Goal: Communication & Community: Answer question/provide support

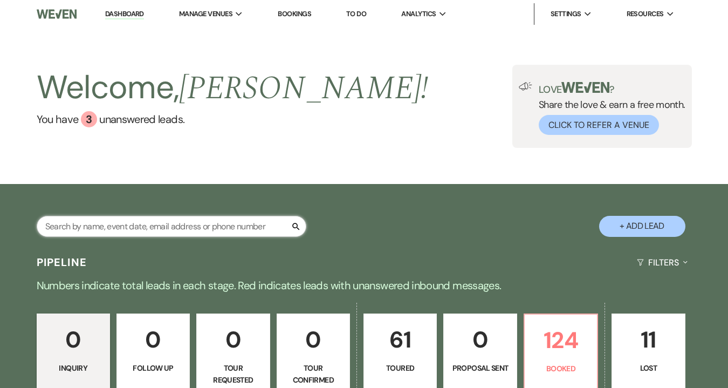
click at [94, 231] on input "text" at bounding box center [172, 226] width 270 height 21
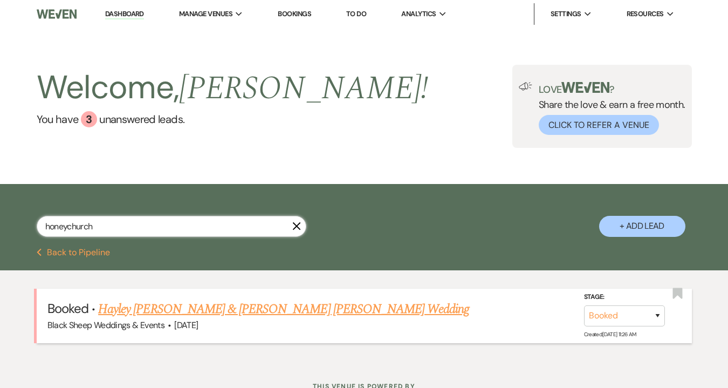
type input "honeychurch"
click at [148, 313] on link "Hayley [PERSON_NAME] & [PERSON_NAME] [PERSON_NAME] Wedding" at bounding box center [283, 308] width 371 height 19
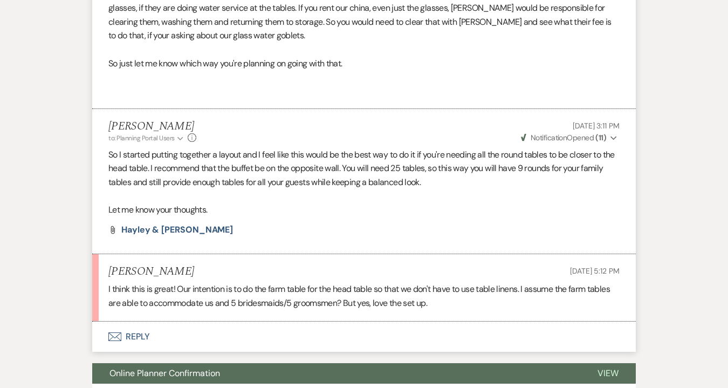
scroll to position [3503, 0]
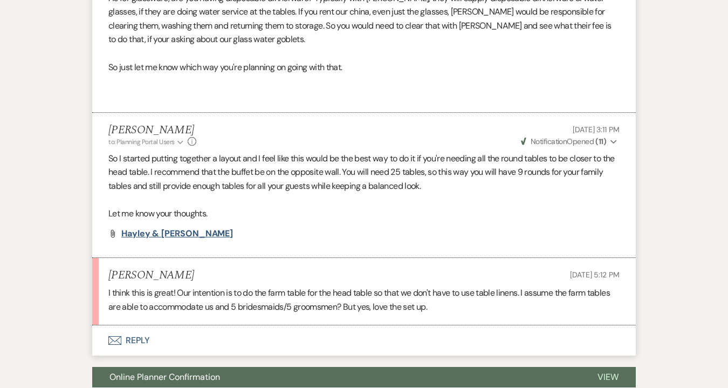
click at [182, 228] on span "Hayley & [PERSON_NAME]" at bounding box center [177, 233] width 112 height 11
click at [135, 325] on button "Envelope Reply" at bounding box center [364, 340] width 544 height 30
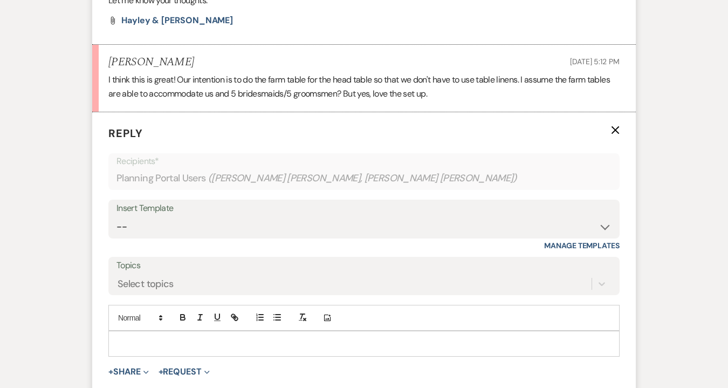
scroll to position [3722, 0]
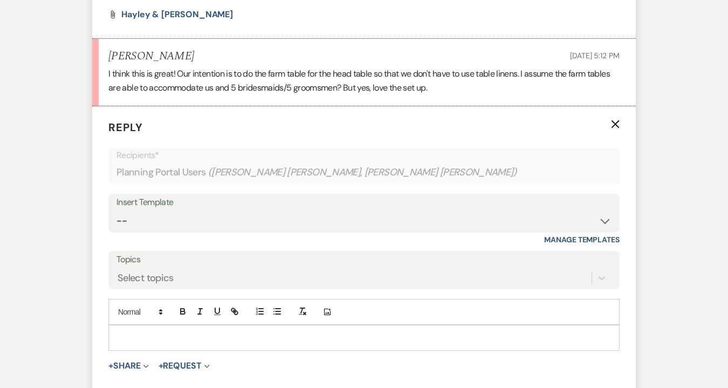
click at [154, 332] on p at bounding box center [364, 338] width 494 height 12
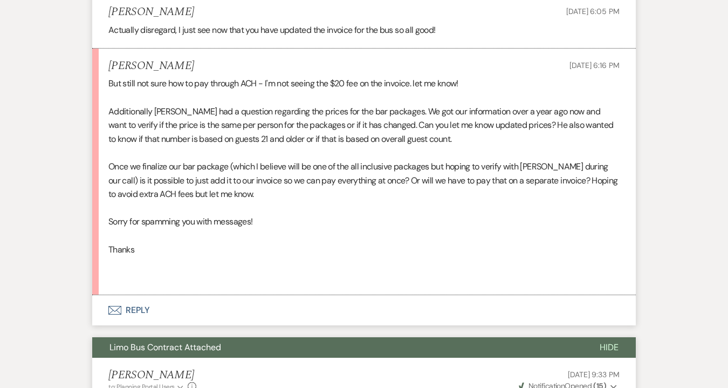
scroll to position [1788, 0]
click at [152, 296] on button "Envelope Reply" at bounding box center [364, 311] width 544 height 30
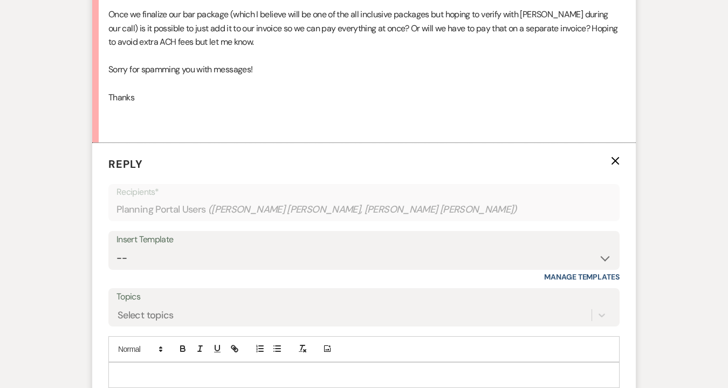
scroll to position [1943, 0]
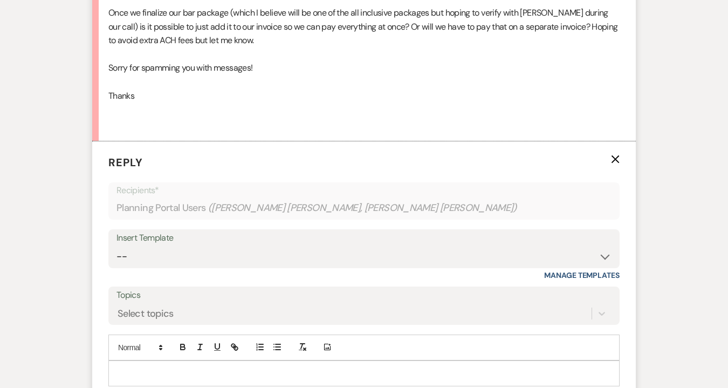
click at [122, 361] on div at bounding box center [364, 373] width 510 height 25
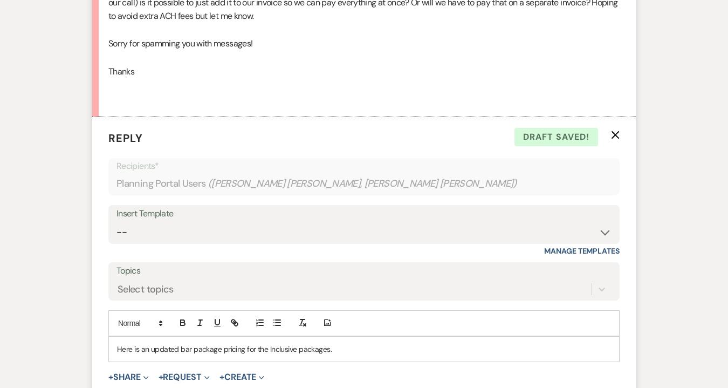
scroll to position [1970, 0]
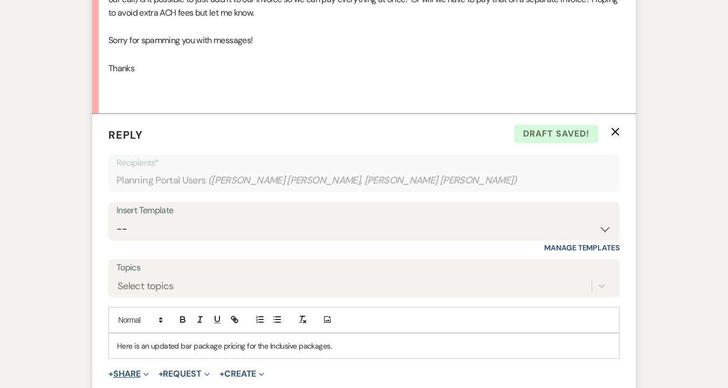
click at [135, 369] on button "+ Share Expand" at bounding box center [128, 373] width 40 height 9
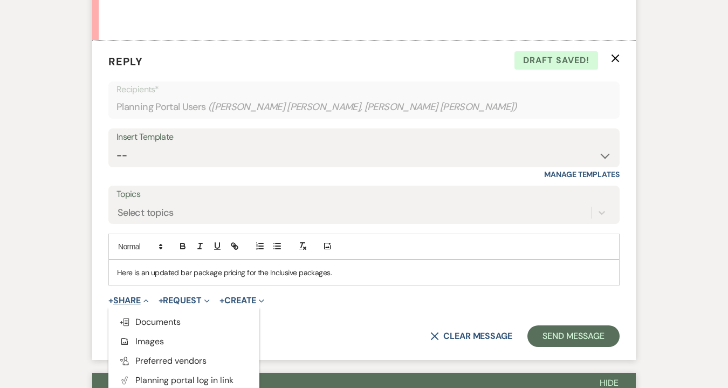
scroll to position [2045, 0]
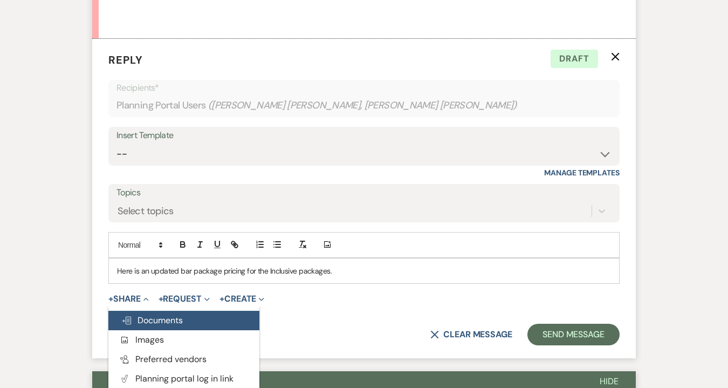
click at [161, 314] on span "Doc Upload Documents" at bounding box center [151, 319] width 61 height 11
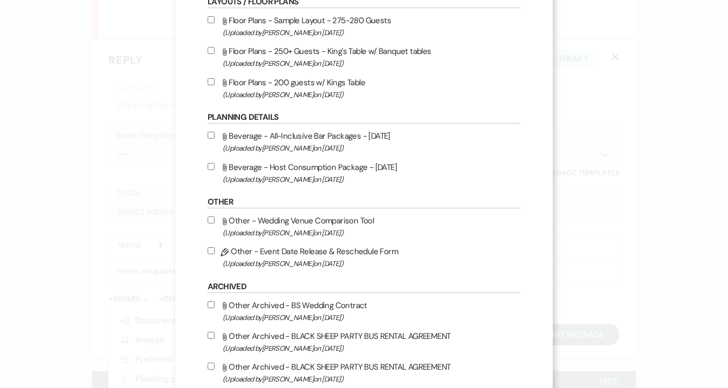
scroll to position [205, 0]
click at [252, 141] on label "Attach File Beverage - All-Inclusive Bar Packages - [DATE] (Uploaded by [PERSON…" at bounding box center [364, 141] width 313 height 25
click at [215, 139] on input "Attach File Beverage - All-Inclusive Bar Packages - [DATE] (Uploaded by [PERSON…" at bounding box center [211, 135] width 7 height 7
checkbox input "true"
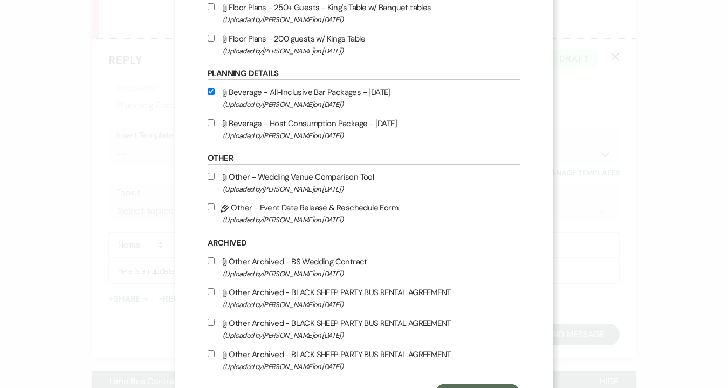
scroll to position [303, 0]
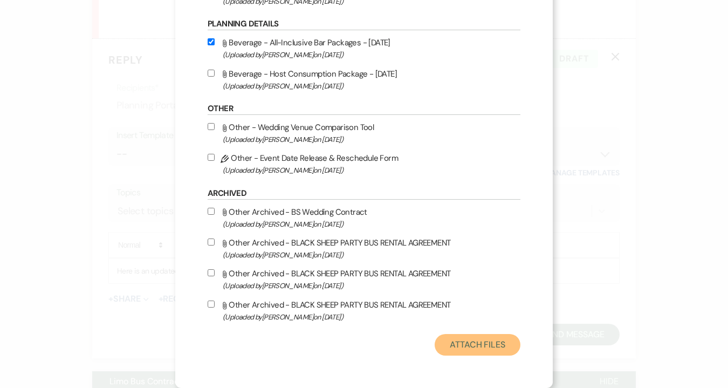
click at [484, 340] on button "Attach Files" at bounding box center [478, 345] width 86 height 22
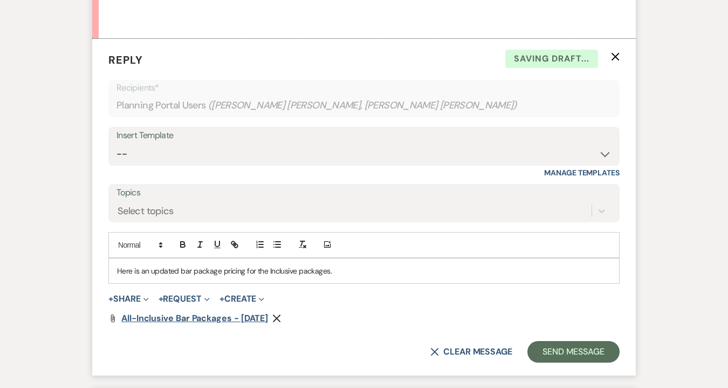
click at [198, 312] on span "All-Inclusive Bar Packages - [DATE]" at bounding box center [194, 317] width 147 height 11
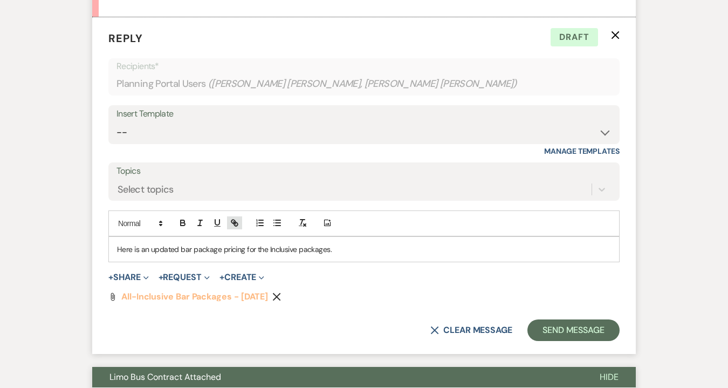
scroll to position [2066, 0]
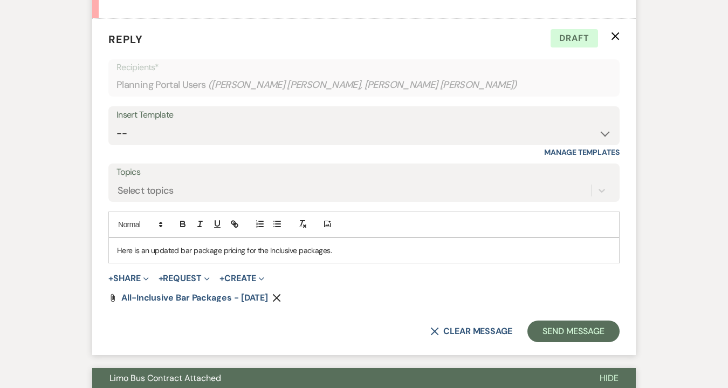
click at [344, 244] on p "Here is an updated bar package pricing for the Inclusive packages." at bounding box center [364, 250] width 494 height 12
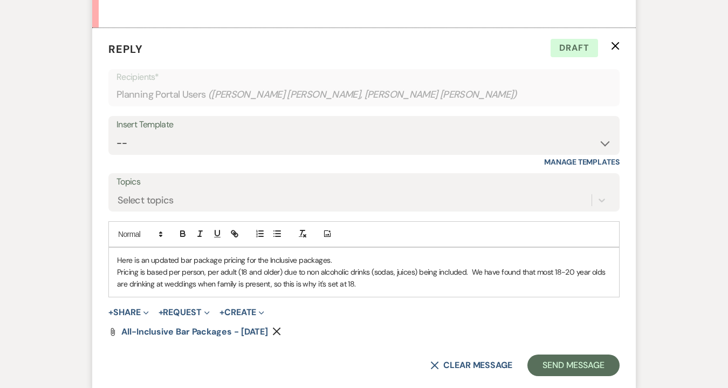
scroll to position [2058, 0]
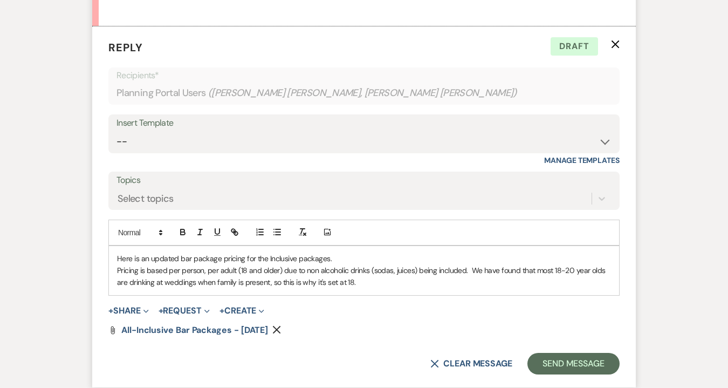
click at [337, 252] on p "Here is an updated bar package pricing for the Inclusive packages." at bounding box center [364, 258] width 494 height 12
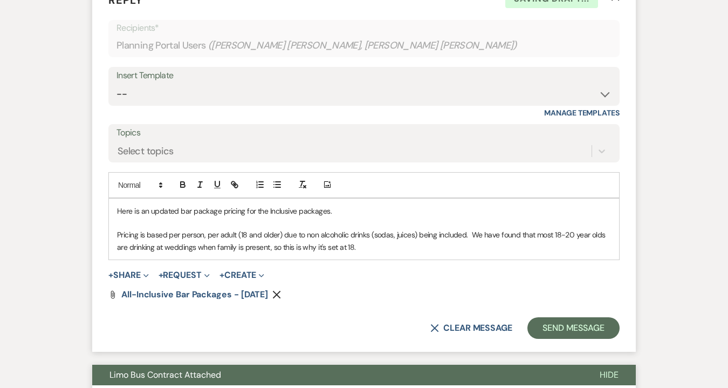
scroll to position [2113, 0]
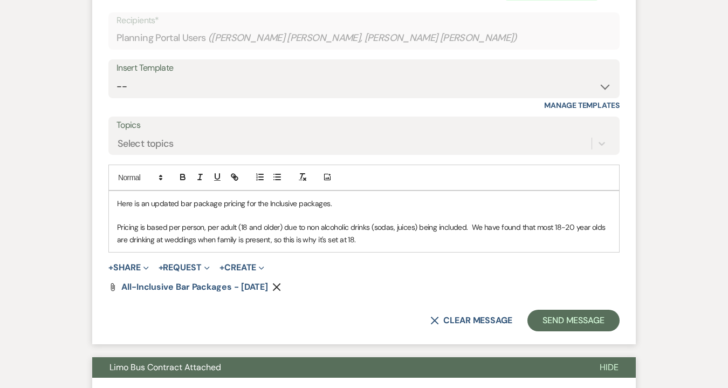
click at [375, 221] on p "Pricing is based per person, per adult (18 and older) due to non alcoholic drin…" at bounding box center [364, 233] width 494 height 24
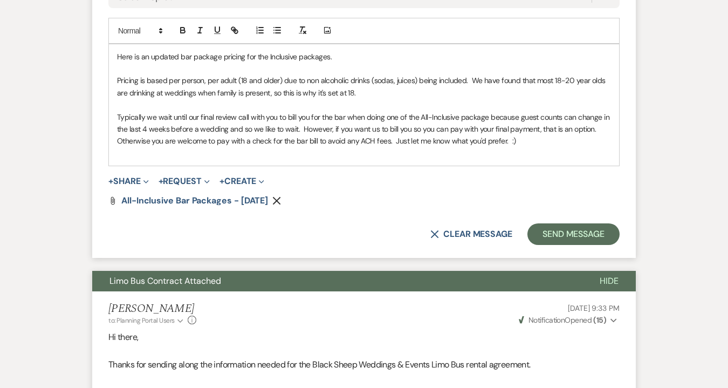
scroll to position [2318, 0]
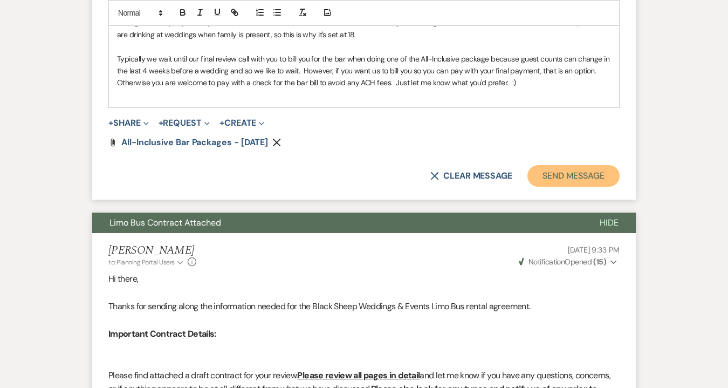
click at [582, 165] on button "Send Message" at bounding box center [573, 176] width 92 height 22
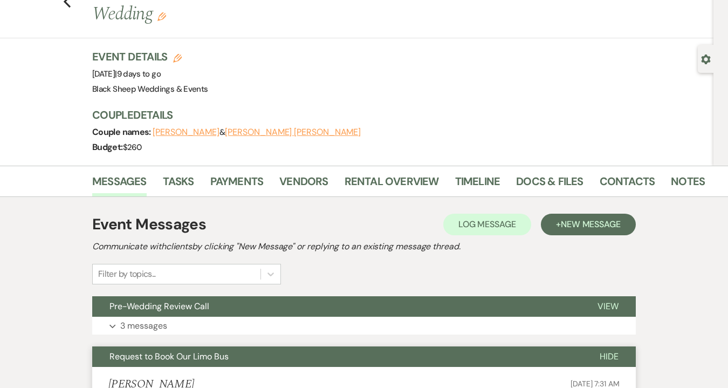
scroll to position [0, 0]
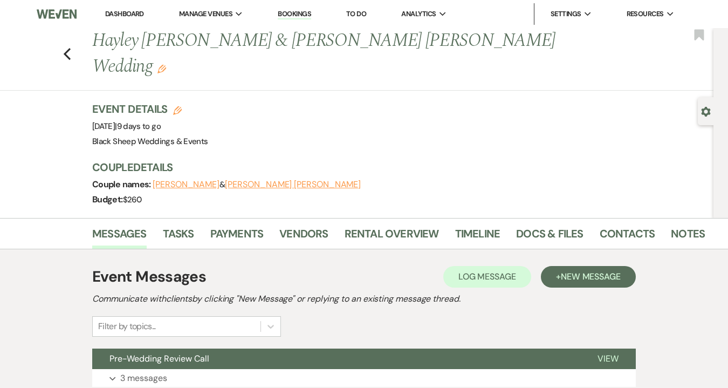
click at [74, 44] on div "Previous [PERSON_NAME] [PERSON_NAME] & [PERSON_NAME] [PERSON_NAME] Wedding Edit…" at bounding box center [354, 59] width 719 height 63
click at [64, 48] on use "button" at bounding box center [67, 54] width 7 height 12
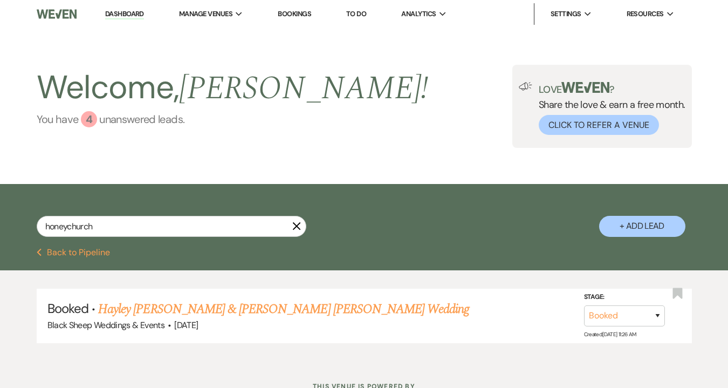
click at [90, 120] on div "4" at bounding box center [89, 119] width 16 height 16
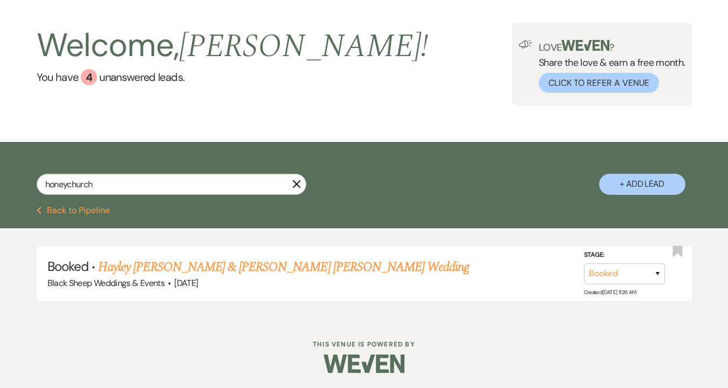
click at [300, 187] on use "button" at bounding box center [296, 184] width 8 height 8
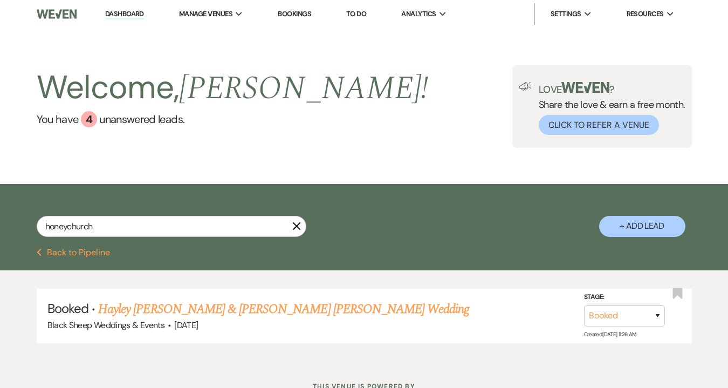
click at [297, 227] on icon "X" at bounding box center [296, 226] width 9 height 9
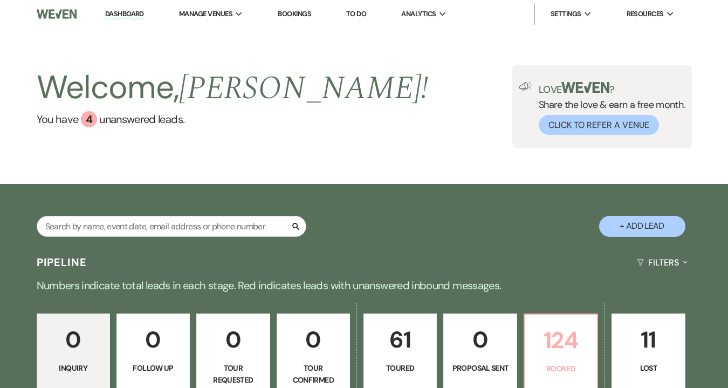
click at [567, 344] on p "124" at bounding box center [560, 340] width 59 height 36
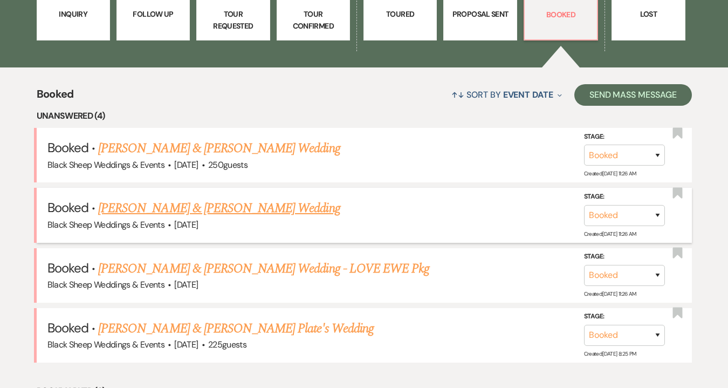
scroll to position [355, 0]
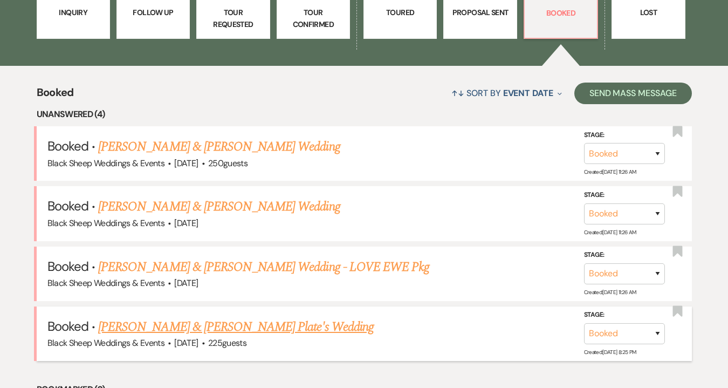
click at [237, 330] on link "[PERSON_NAME] & [PERSON_NAME] Plate's Wedding" at bounding box center [236, 326] width 276 height 19
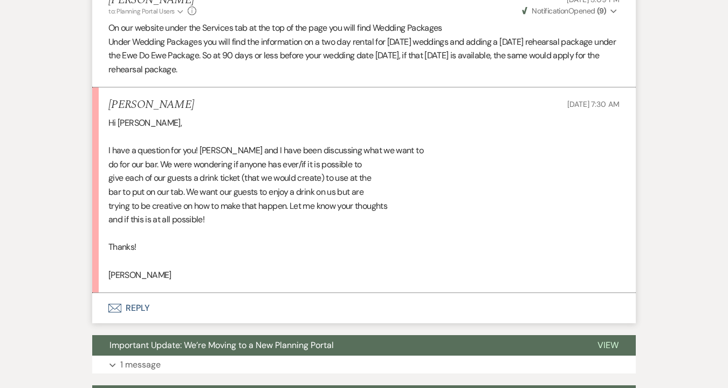
scroll to position [2248, 0]
click at [138, 309] on button "Envelope Reply" at bounding box center [364, 308] width 544 height 30
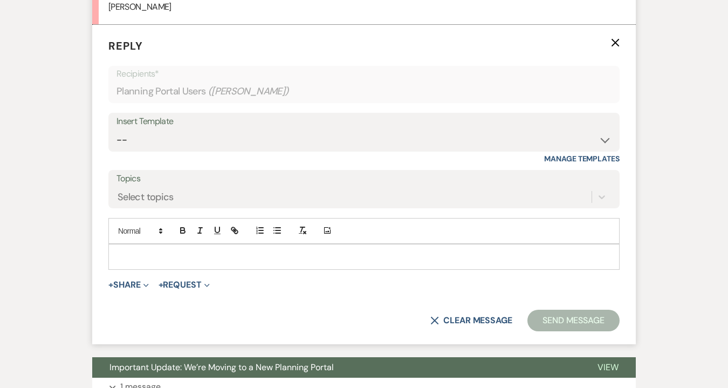
scroll to position [2523, 0]
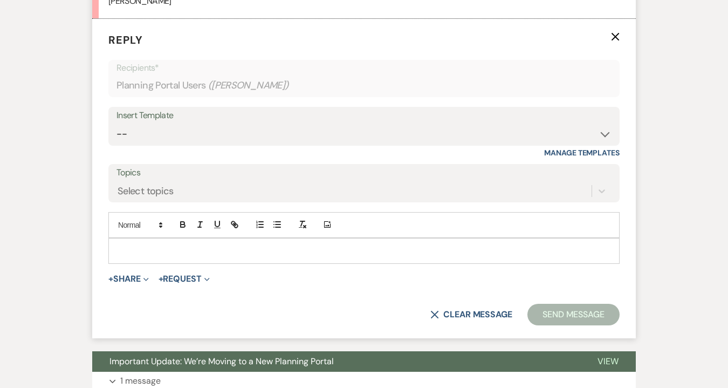
click at [144, 237] on div "Add Photo" at bounding box center [363, 225] width 511 height 26
click at [145, 246] on p at bounding box center [364, 251] width 494 height 12
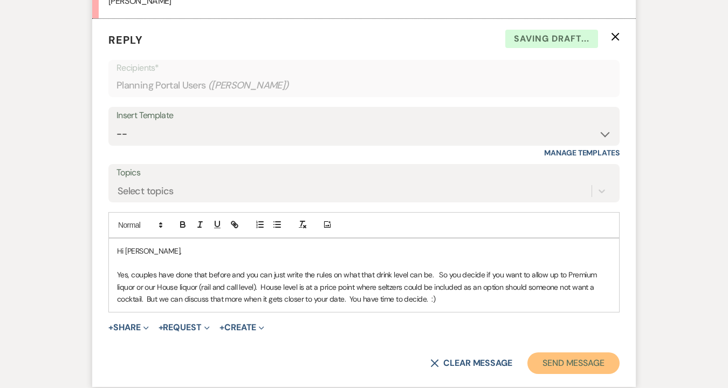
click at [553, 365] on button "Send Message" at bounding box center [573, 363] width 92 height 22
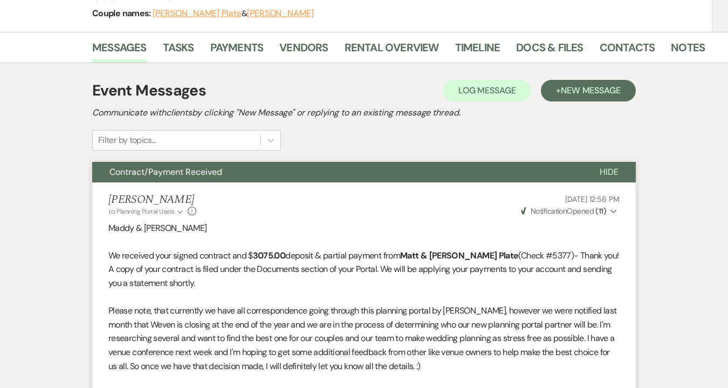
scroll to position [0, 0]
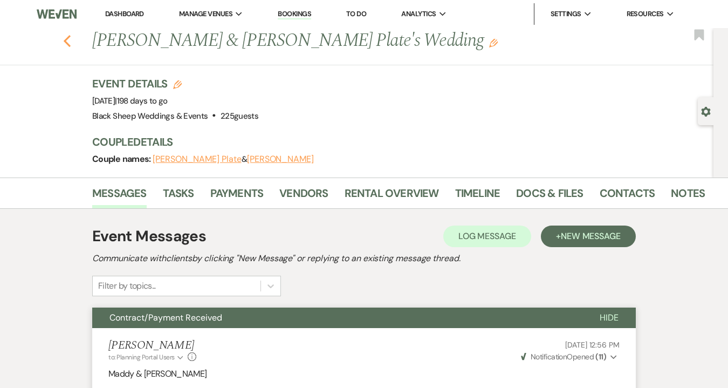
click at [67, 44] on use "button" at bounding box center [67, 41] width 7 height 12
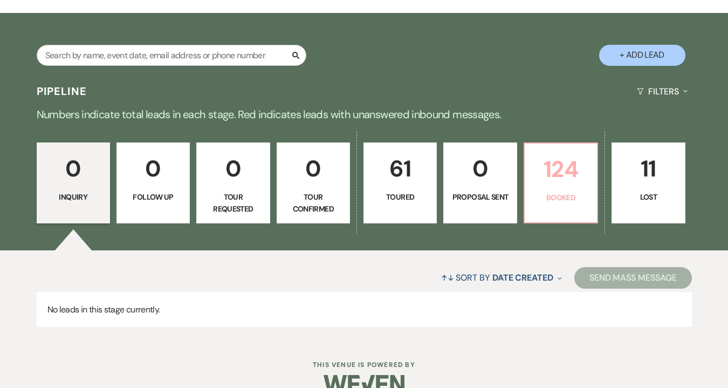
scroll to position [193, 0]
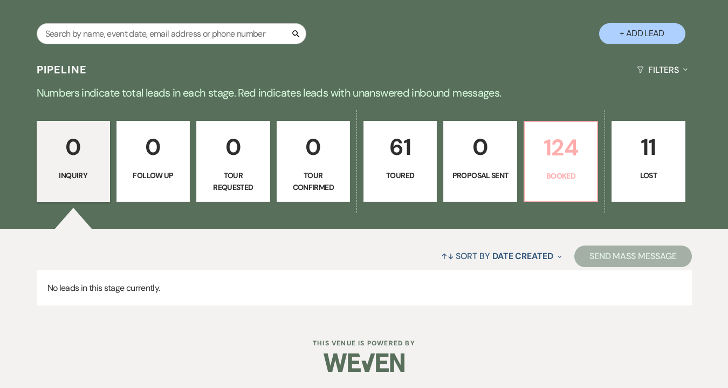
click at [560, 174] on p "Booked" at bounding box center [560, 176] width 59 height 12
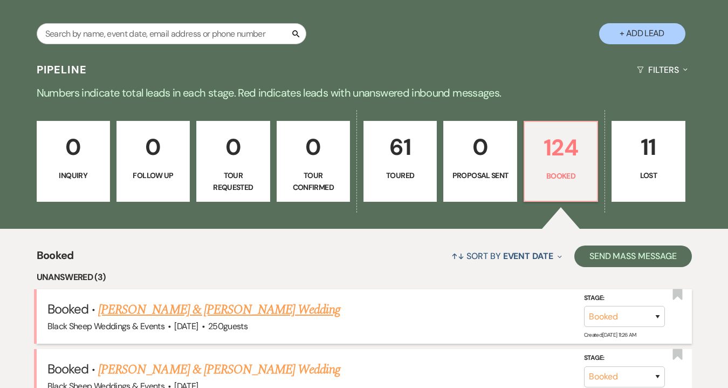
click at [237, 306] on link "[PERSON_NAME] & [PERSON_NAME] Wedding" at bounding box center [219, 309] width 242 height 19
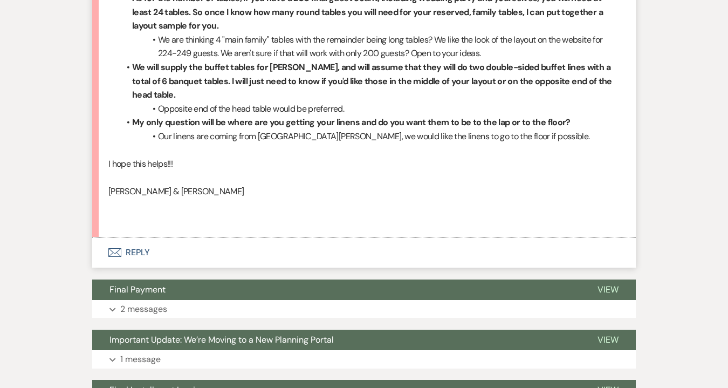
scroll to position [1283, 0]
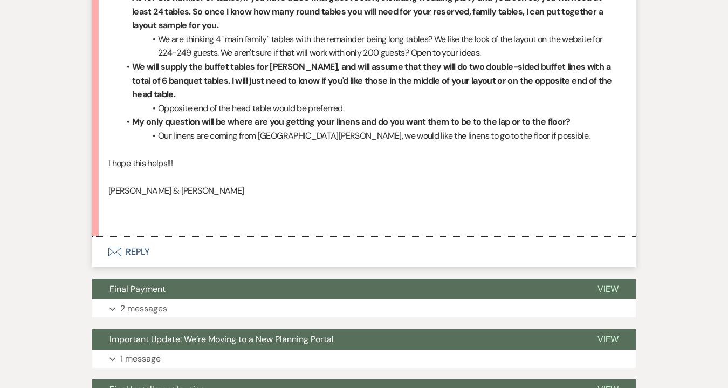
click at [109, 254] on icon "Envelope" at bounding box center [114, 252] width 13 height 9
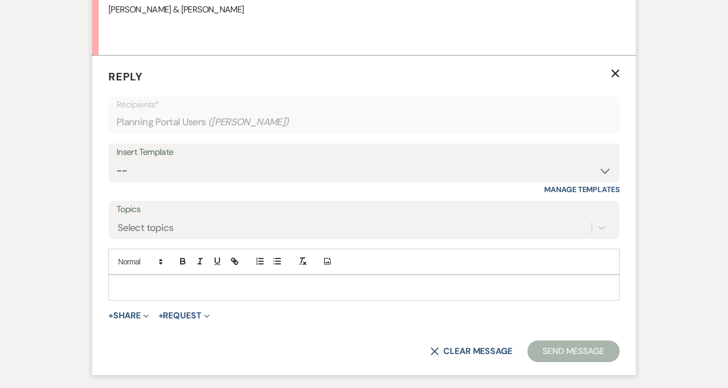
scroll to position [1470, 0]
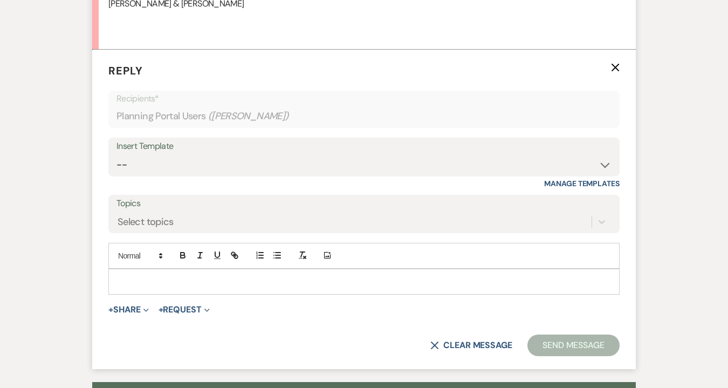
click at [125, 276] on p at bounding box center [364, 282] width 494 height 12
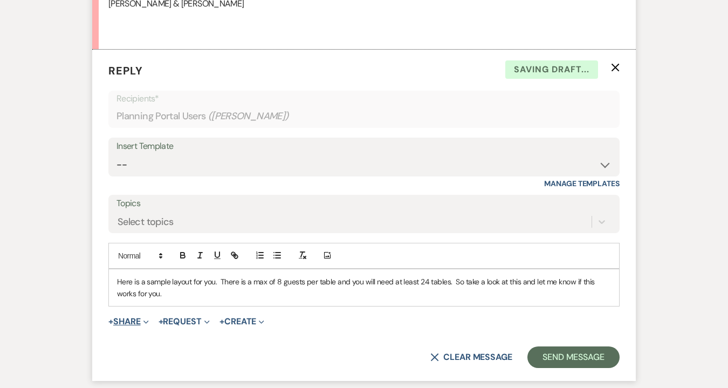
click at [124, 323] on button "+ Share Expand" at bounding box center [128, 321] width 40 height 9
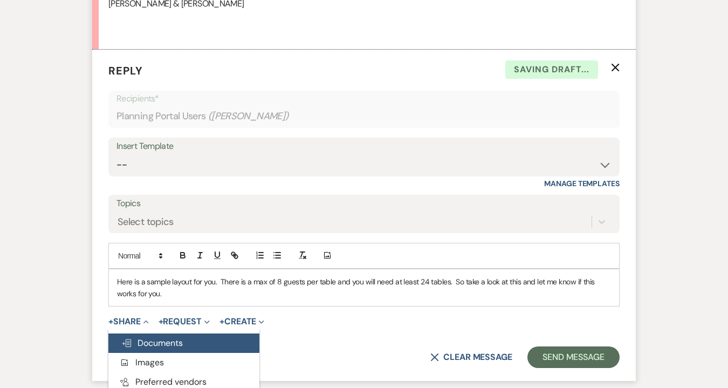
click at [137, 338] on span "Doc Upload Documents" at bounding box center [151, 342] width 61 height 11
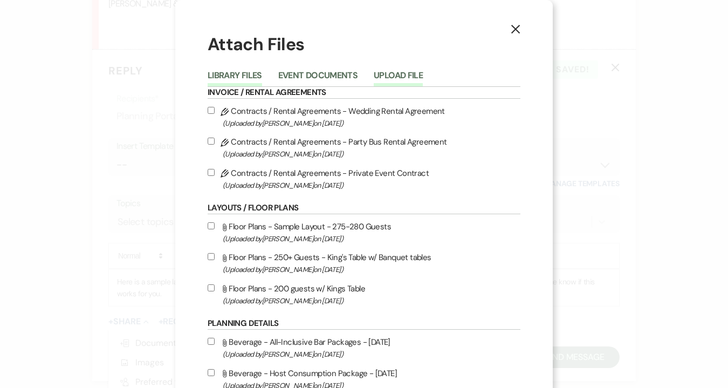
click at [389, 77] on button "Upload File" at bounding box center [398, 78] width 49 height 15
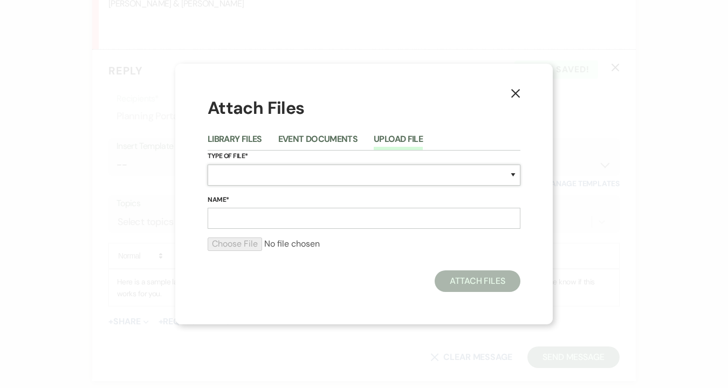
click at [232, 180] on select "Special Event Insurance Vendor Certificate of Insurance Contracts / Rental Agre…" at bounding box center [364, 175] width 313 height 21
select select "25"
click at [208, 165] on select "Special Event Insurance Vendor Certificate of Insurance Contracts / Rental Agre…" at bounding box center [364, 175] width 313 height 21
click at [228, 216] on input "Name*" at bounding box center [364, 218] width 313 height 21
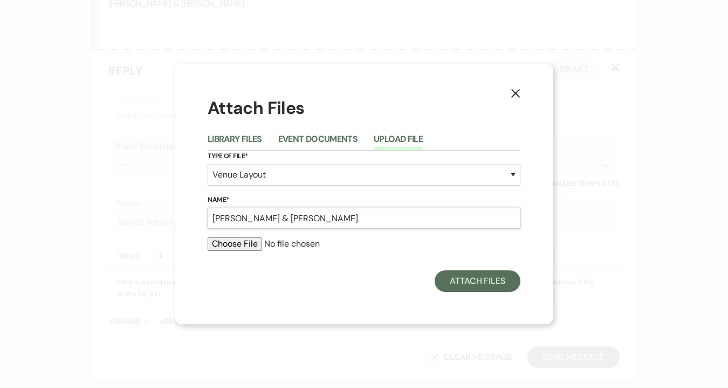
type input "[PERSON_NAME] & [PERSON_NAME]"
click at [246, 240] on input "file" at bounding box center [364, 243] width 313 height 13
type input "C:\fakepath\[DATE] [PERSON_NAME] & [PERSON_NAME].pdf"
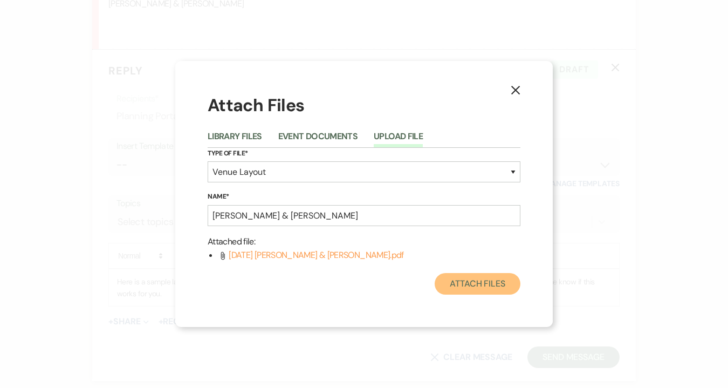
click at [485, 284] on button "Attach Files" at bounding box center [478, 284] width 86 height 22
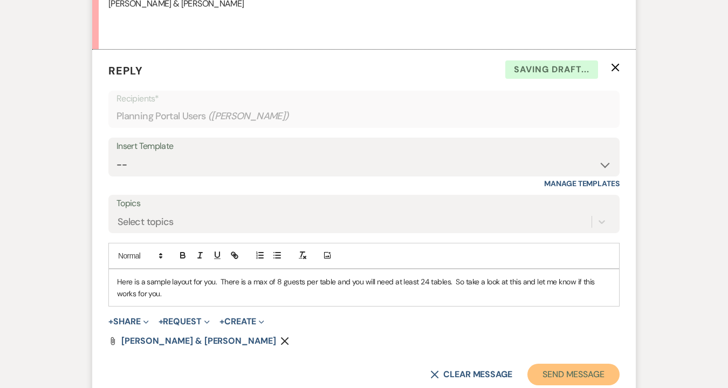
click at [562, 374] on button "Send Message" at bounding box center [573, 375] width 92 height 22
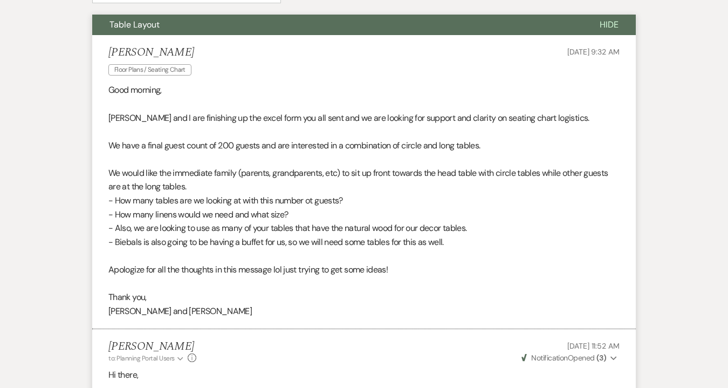
scroll to position [0, 0]
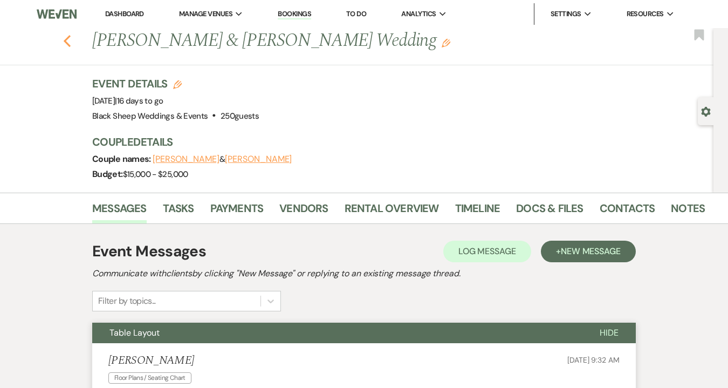
click at [69, 38] on icon "Previous" at bounding box center [67, 41] width 8 height 13
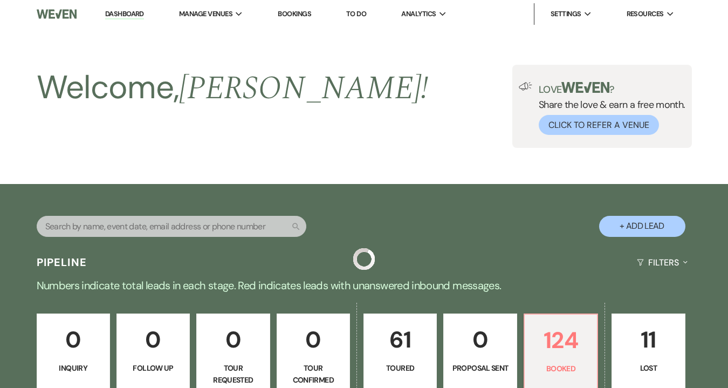
scroll to position [193, 0]
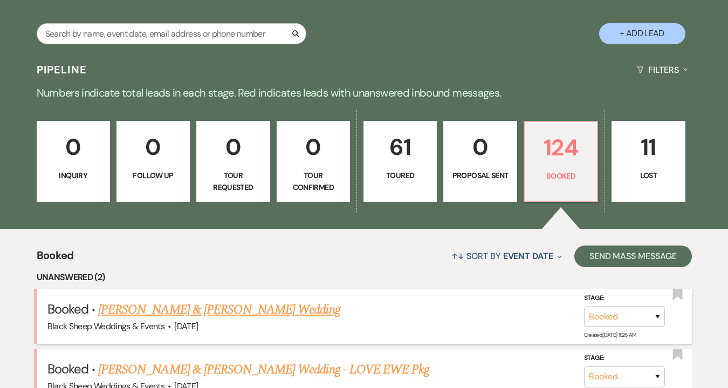
click at [241, 312] on link "[PERSON_NAME] & [PERSON_NAME] Wedding" at bounding box center [219, 309] width 242 height 19
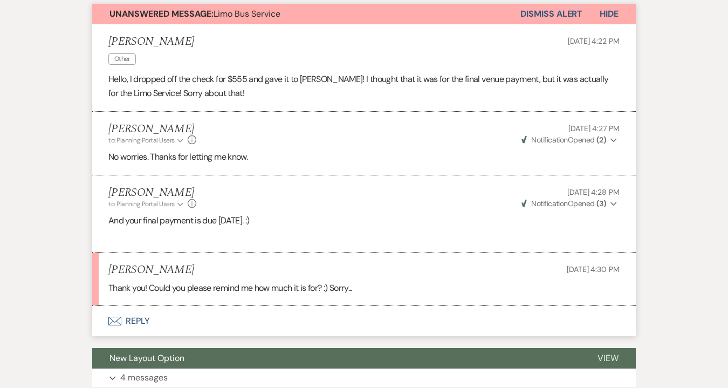
scroll to position [324, 0]
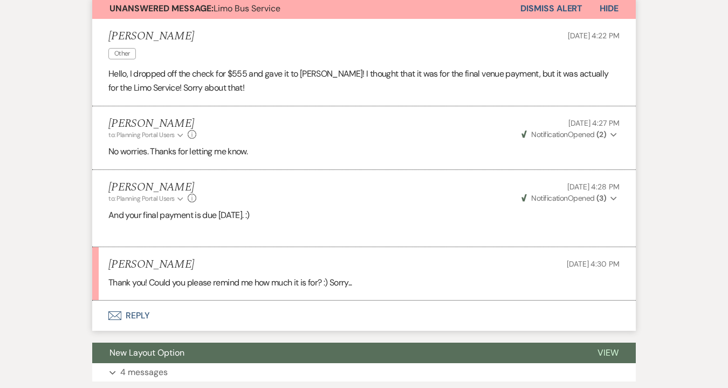
click at [152, 314] on button "Envelope Reply" at bounding box center [364, 315] width 544 height 30
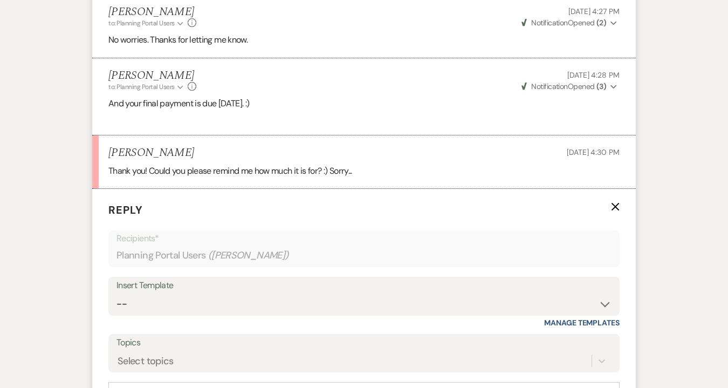
scroll to position [585, 0]
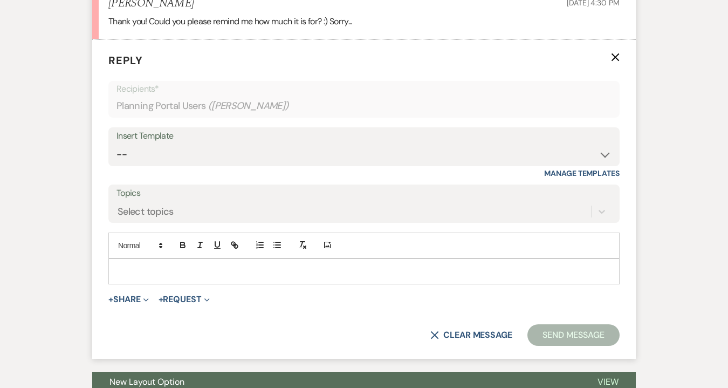
click at [141, 271] on p at bounding box center [364, 271] width 494 height 12
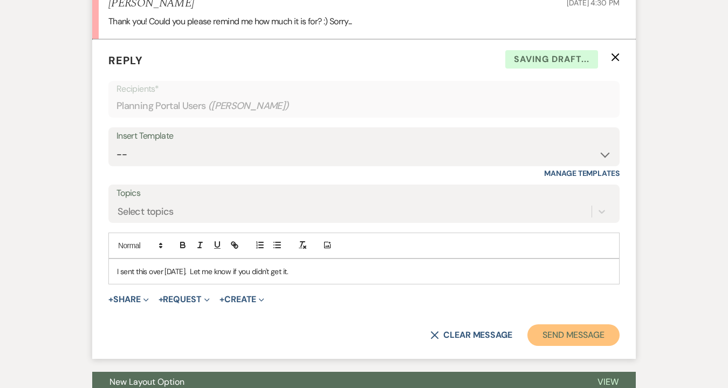
click at [551, 338] on button "Send Message" at bounding box center [573, 335] width 92 height 22
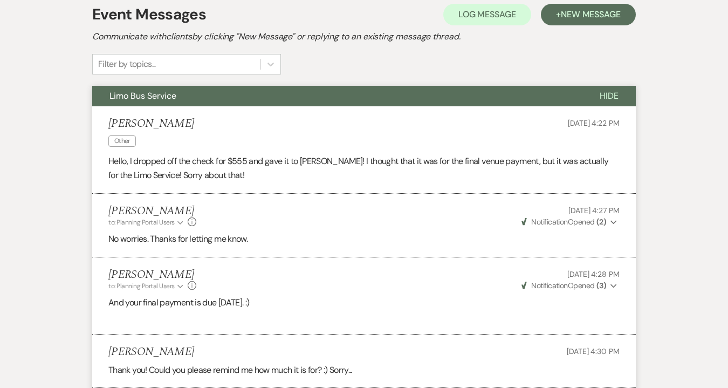
scroll to position [0, 0]
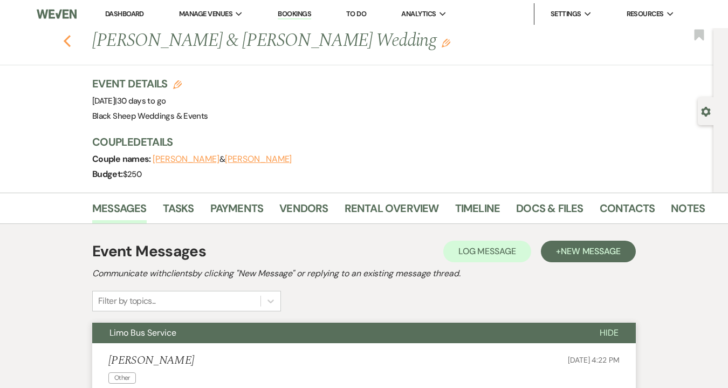
click at [70, 43] on icon "Previous" at bounding box center [67, 41] width 8 height 13
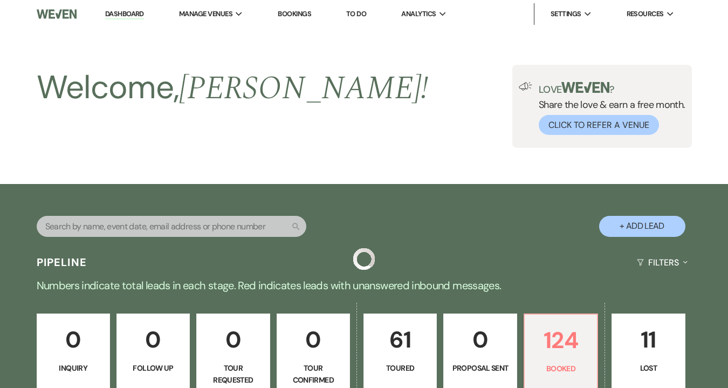
scroll to position [193, 0]
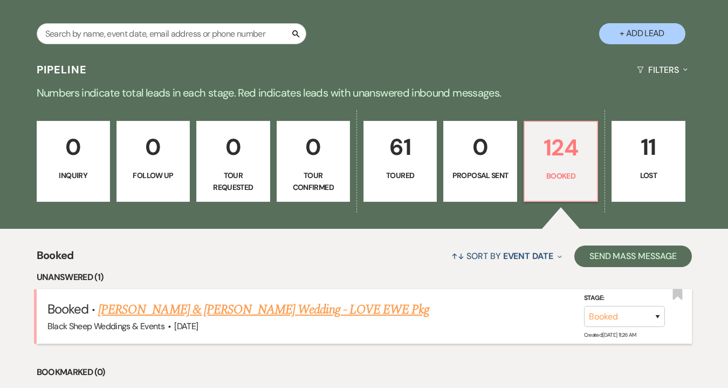
click at [205, 312] on link "[PERSON_NAME] & [PERSON_NAME] Wedding - LOVE EWE Pkg" at bounding box center [263, 309] width 331 height 19
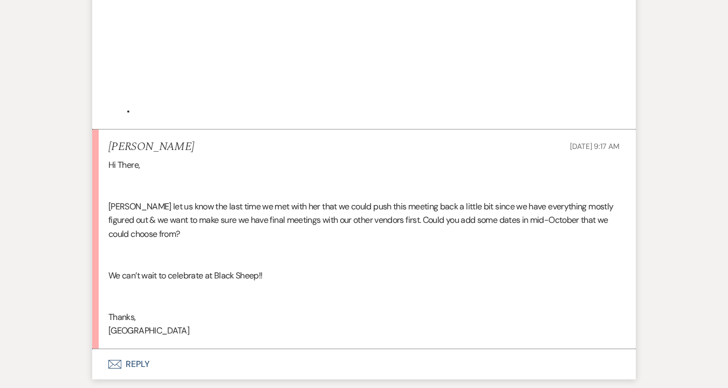
scroll to position [845, 0]
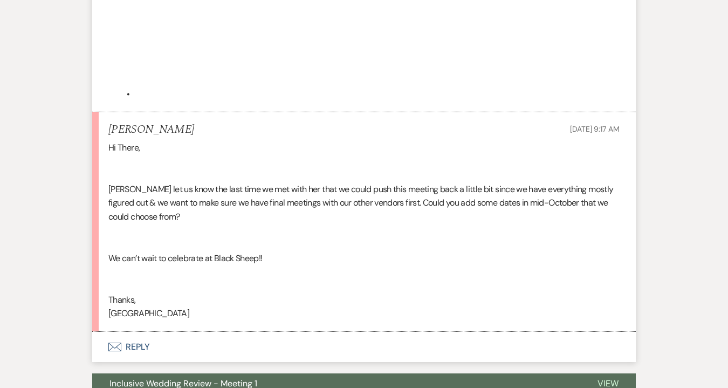
click at [132, 332] on button "Envelope Reply" at bounding box center [364, 347] width 544 height 30
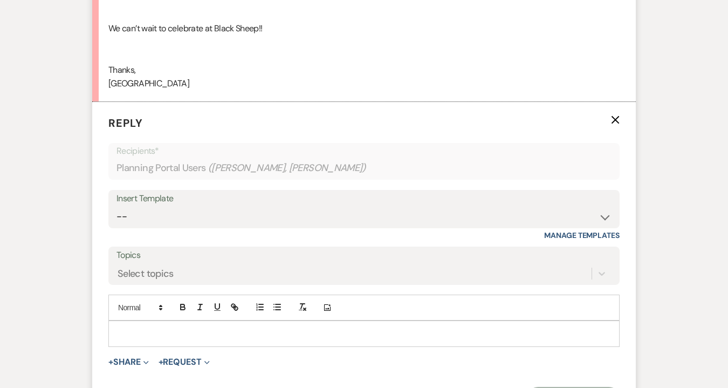
scroll to position [1088, 0]
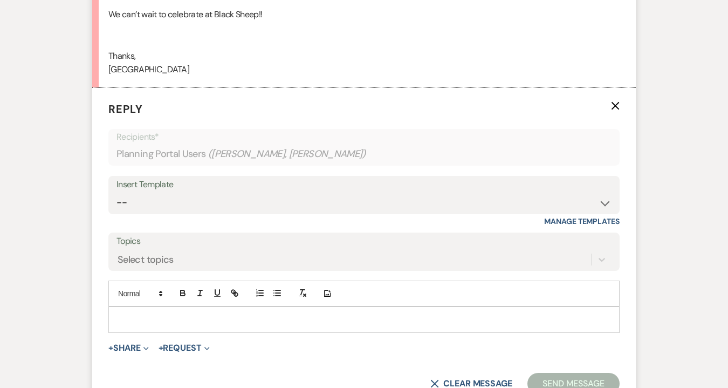
click at [131, 313] on p at bounding box center [364, 319] width 494 height 12
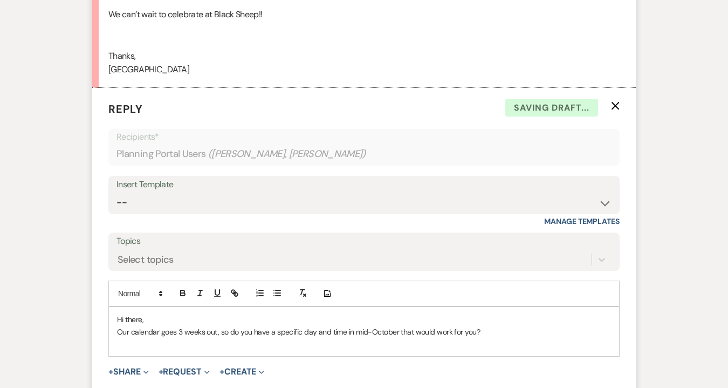
click at [156, 313] on p "Hi there," at bounding box center [364, 319] width 494 height 12
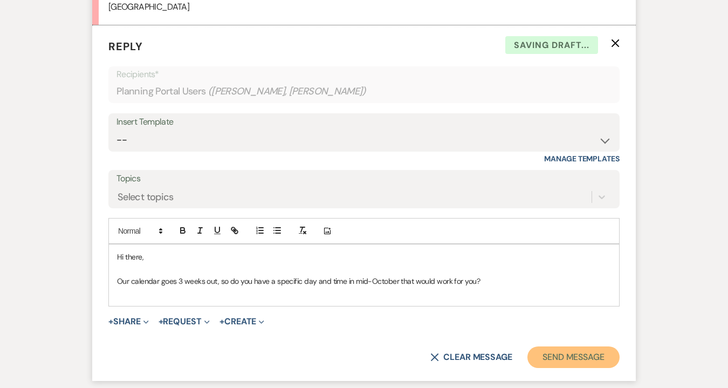
click at [564, 346] on button "Send Message" at bounding box center [573, 357] width 92 height 22
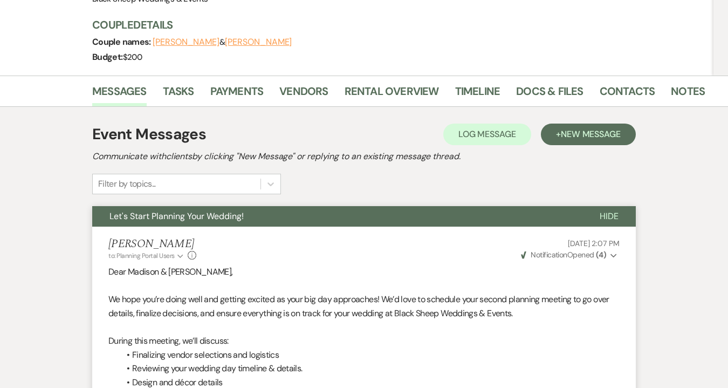
scroll to position [0, 0]
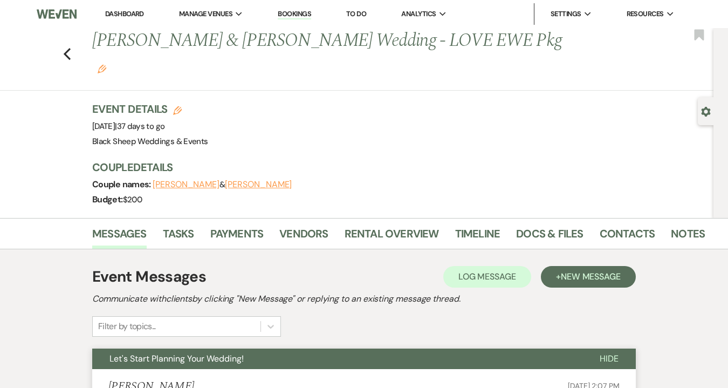
click at [74, 44] on div "Previous [PERSON_NAME] & [PERSON_NAME] Wedding - LOVE EWE Pkg Edit Bookmark" at bounding box center [354, 59] width 719 height 63
click at [73, 42] on div "Previous [PERSON_NAME] & [PERSON_NAME] Wedding - LOVE EWE Pkg Edit Bookmark" at bounding box center [354, 59] width 719 height 63
click at [68, 47] on icon "Previous" at bounding box center [67, 53] width 8 height 13
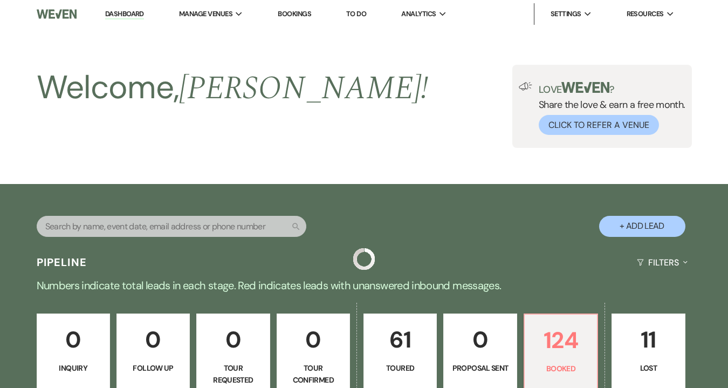
scroll to position [193, 0]
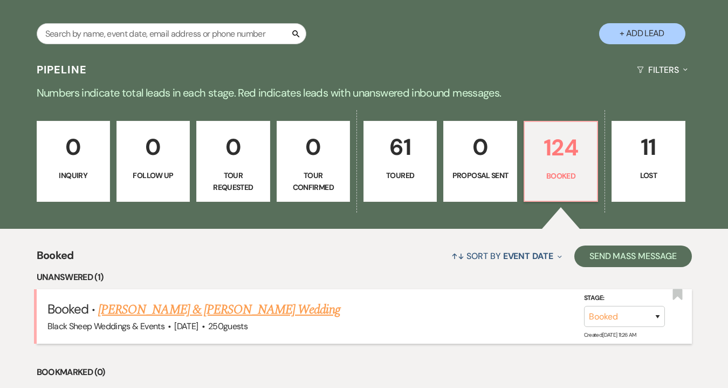
click at [201, 310] on link "[PERSON_NAME] & [PERSON_NAME] Wedding" at bounding box center [219, 309] width 242 height 19
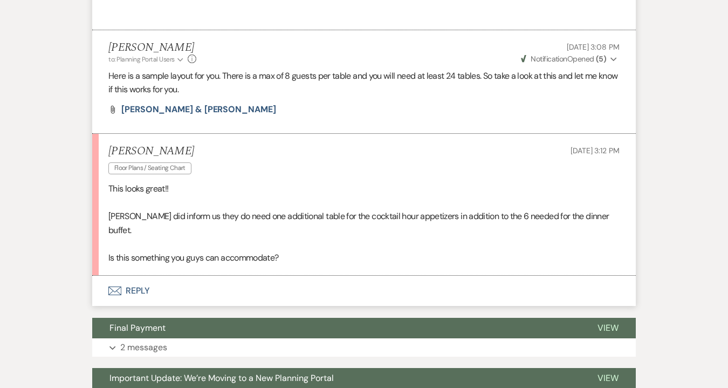
scroll to position [1490, 0]
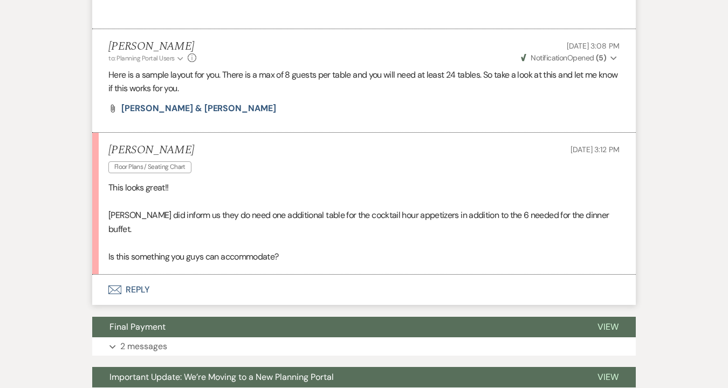
click at [134, 282] on button "Envelope Reply" at bounding box center [364, 290] width 544 height 30
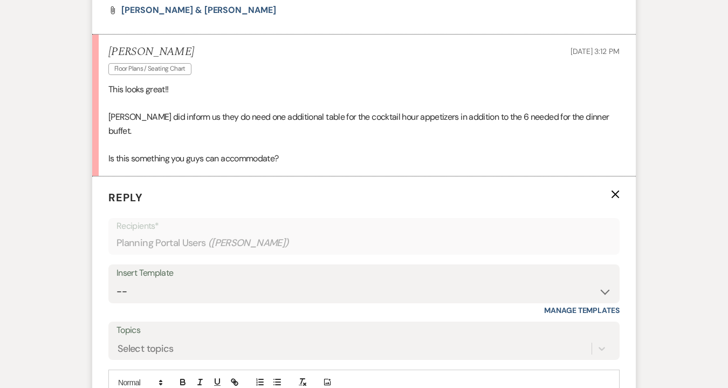
scroll to position [1689, 0]
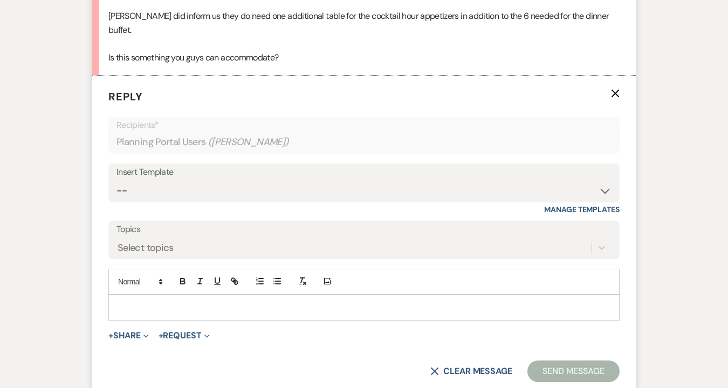
click at [134, 301] on p at bounding box center [364, 307] width 494 height 12
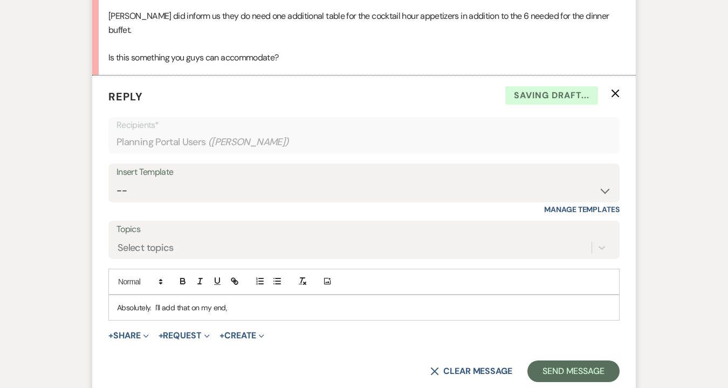
click at [191, 301] on p "Absolutely. I'll add that on my end," at bounding box center [364, 307] width 494 height 12
click at [280, 301] on p "Absolutely. I'll add that to the layout on my end," at bounding box center [364, 307] width 494 height 12
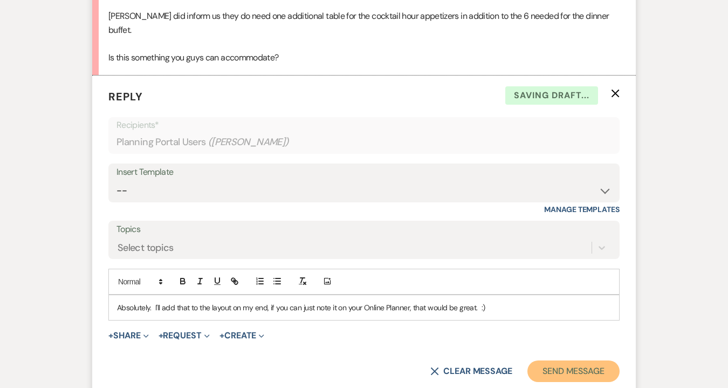
click at [563, 361] on button "Send Message" at bounding box center [573, 371] width 92 height 22
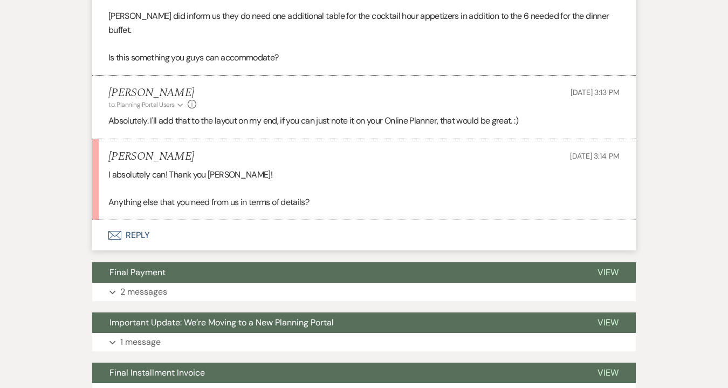
click at [125, 220] on button "Envelope Reply" at bounding box center [364, 235] width 544 height 30
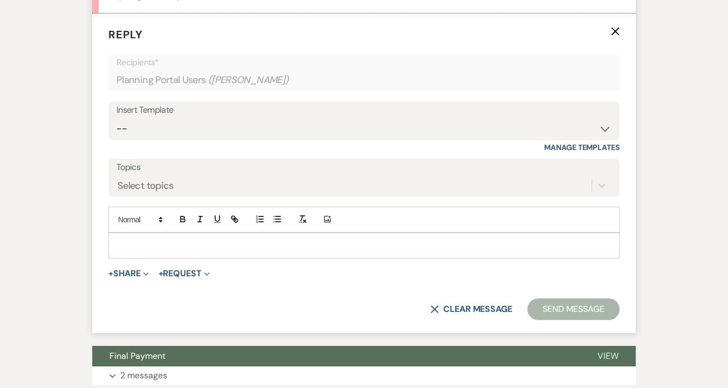
scroll to position [1917, 0]
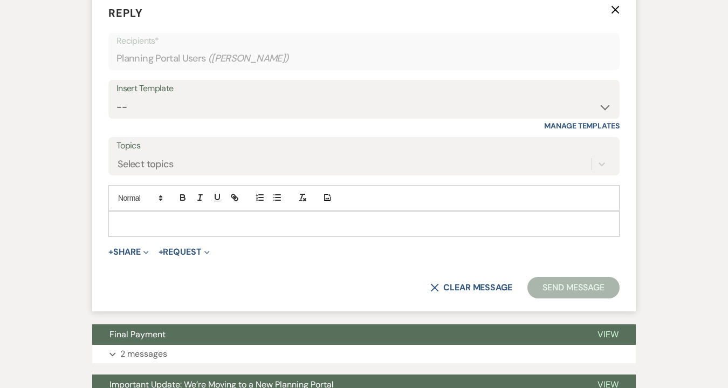
click at [141, 218] on p at bounding box center [364, 224] width 494 height 12
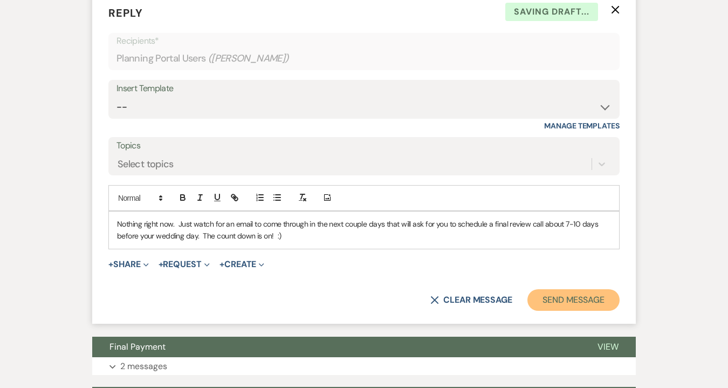
click at [577, 289] on button "Send Message" at bounding box center [573, 300] width 92 height 22
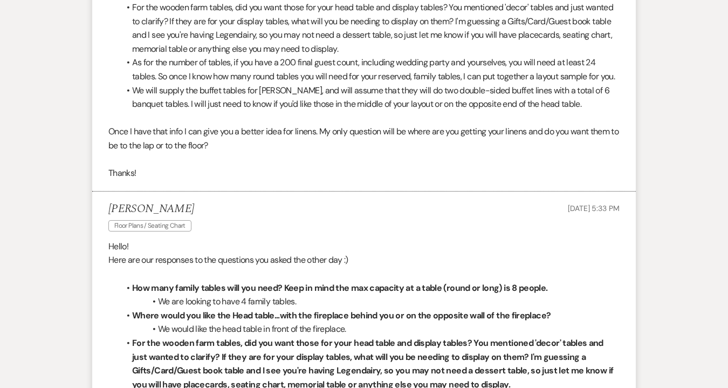
scroll to position [0, 0]
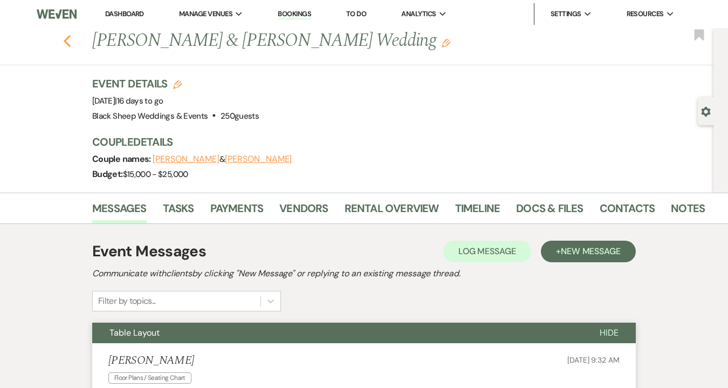
click at [67, 39] on use "button" at bounding box center [67, 41] width 7 height 12
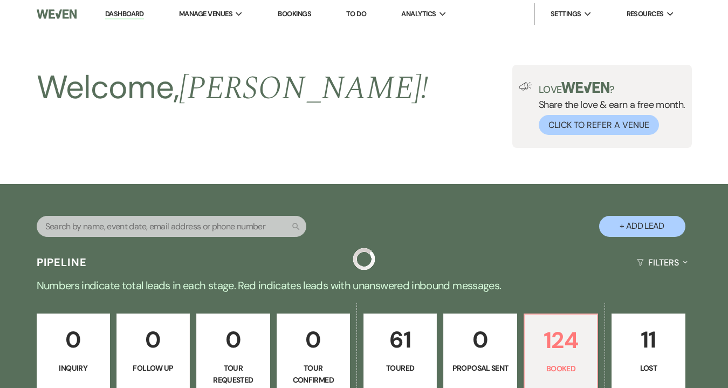
scroll to position [193, 0]
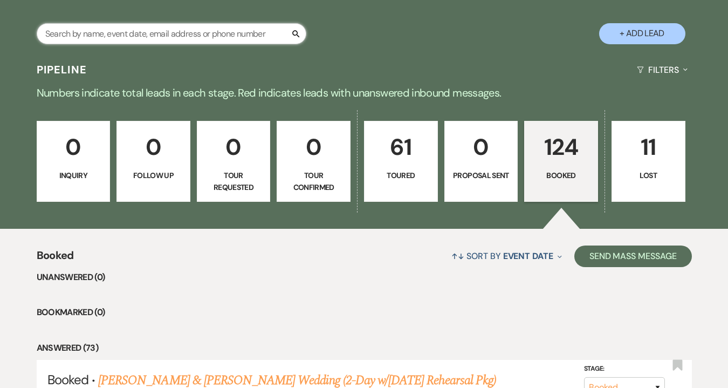
click at [80, 35] on input "text" at bounding box center [172, 33] width 270 height 21
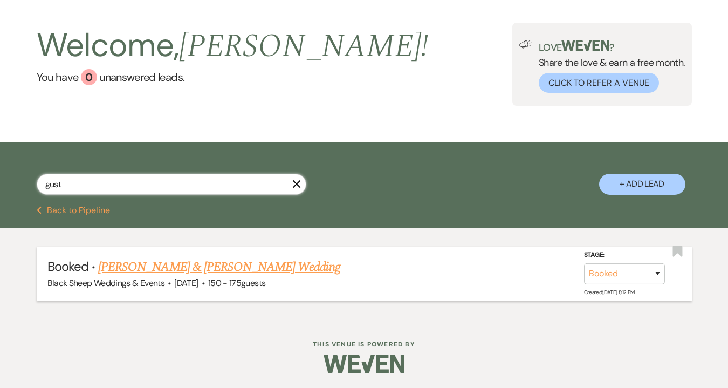
type input "gust"
click at [162, 264] on link "[PERSON_NAME] & [PERSON_NAME] Wedding" at bounding box center [219, 266] width 242 height 19
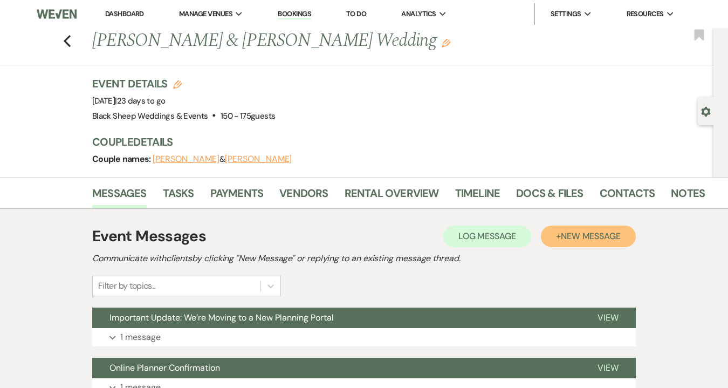
click at [580, 232] on span "New Message" at bounding box center [591, 235] width 60 height 11
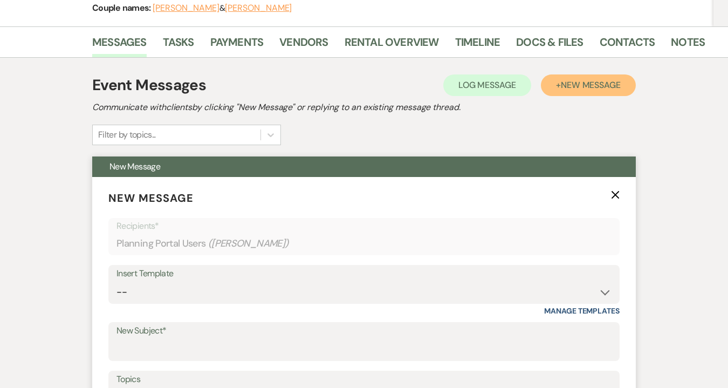
scroll to position [156, 0]
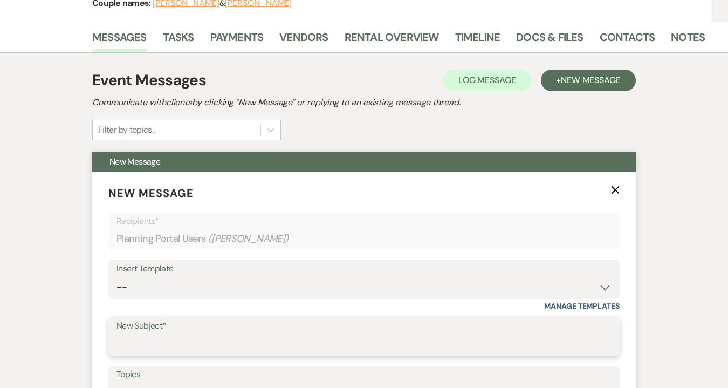
click at [182, 337] on input "New Subject*" at bounding box center [364, 344] width 495 height 21
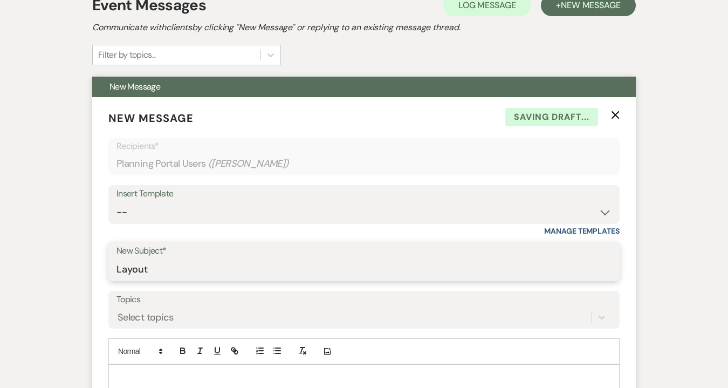
scroll to position [256, 0]
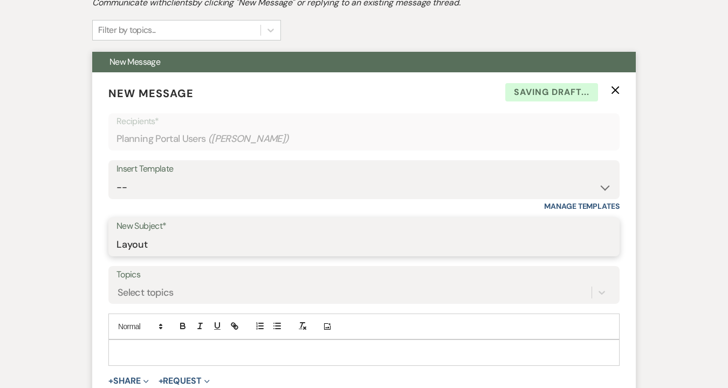
type input "Layout"
click at [131, 346] on p at bounding box center [364, 352] width 494 height 12
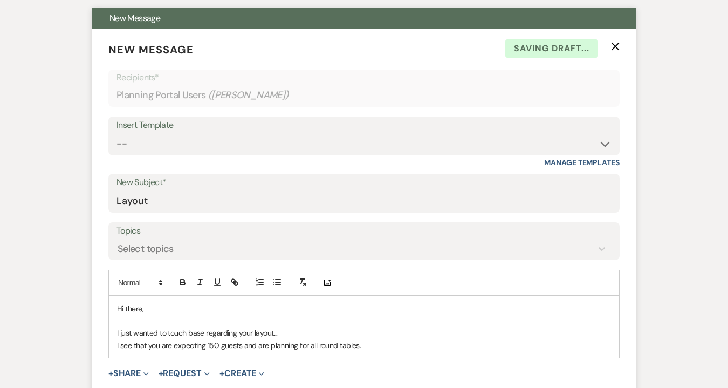
scroll to position [318, 0]
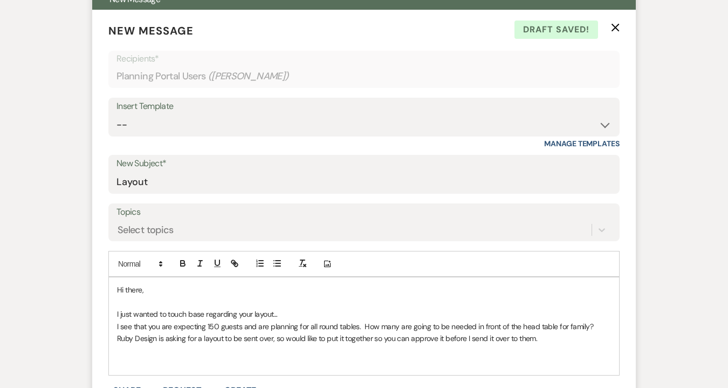
click at [285, 313] on p "I just wanted to touch base regarding your layout..." at bounding box center [364, 314] width 494 height 12
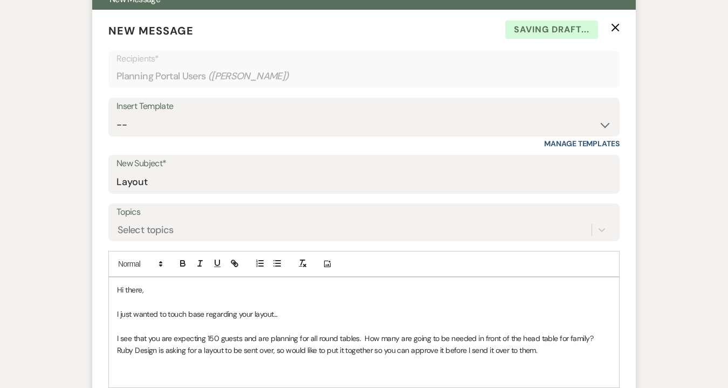
click at [597, 335] on p "I see that you are expecting 150 guests and are planning for all round tables. …" at bounding box center [364, 338] width 494 height 12
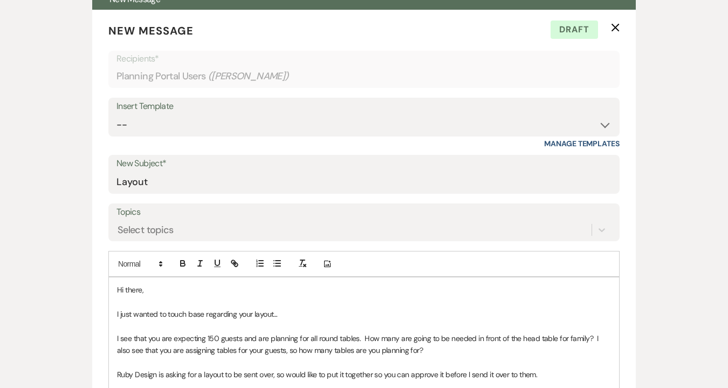
scroll to position [42, 0]
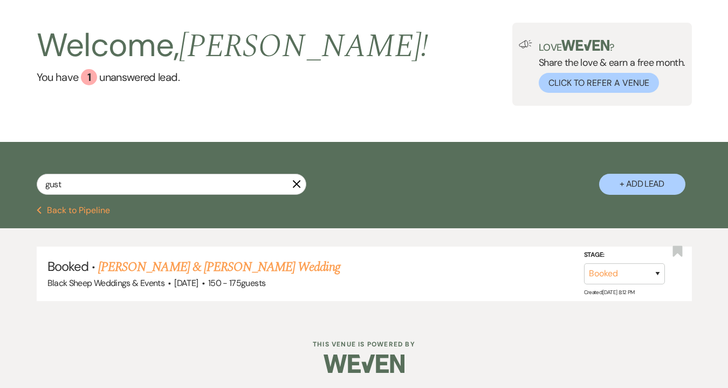
click at [40, 208] on icon "Previous" at bounding box center [39, 210] width 5 height 9
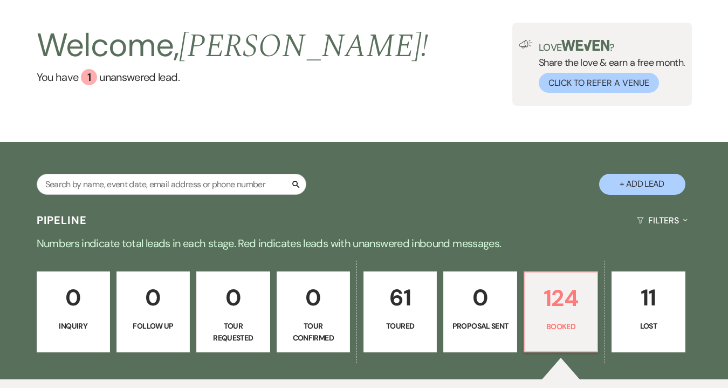
scroll to position [193, 0]
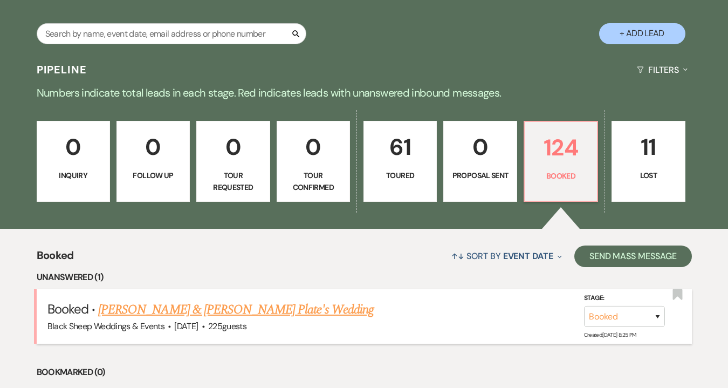
click at [197, 312] on link "[PERSON_NAME] & [PERSON_NAME] Plate's Wedding" at bounding box center [236, 309] width 276 height 19
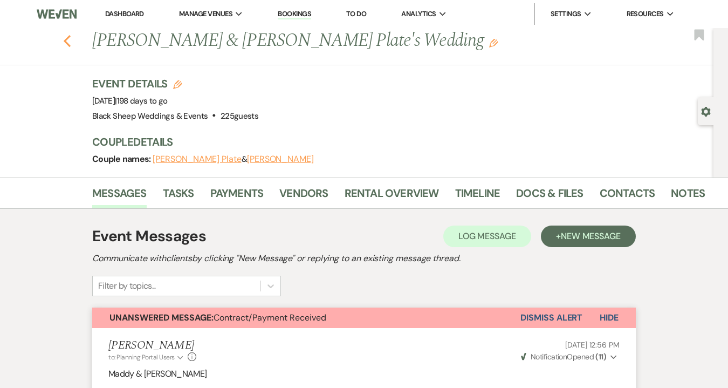
click at [66, 35] on icon "Previous" at bounding box center [67, 41] width 8 height 13
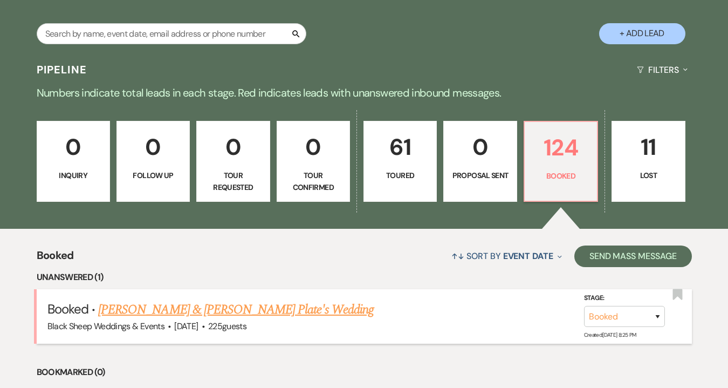
click at [182, 307] on link "[PERSON_NAME] & [PERSON_NAME] Plate's Wedding" at bounding box center [236, 309] width 276 height 19
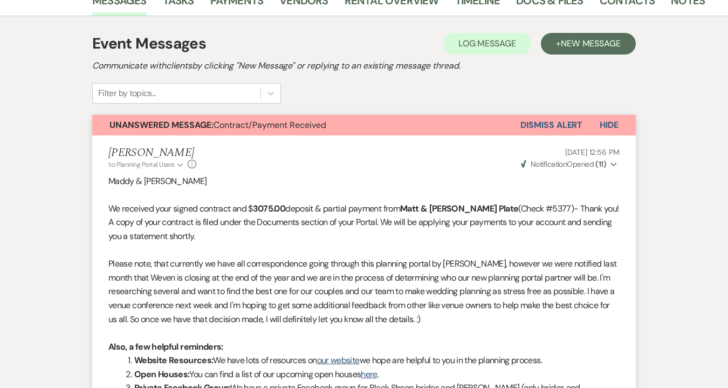
click at [554, 126] on button "Dismiss Alert" at bounding box center [551, 125] width 62 height 20
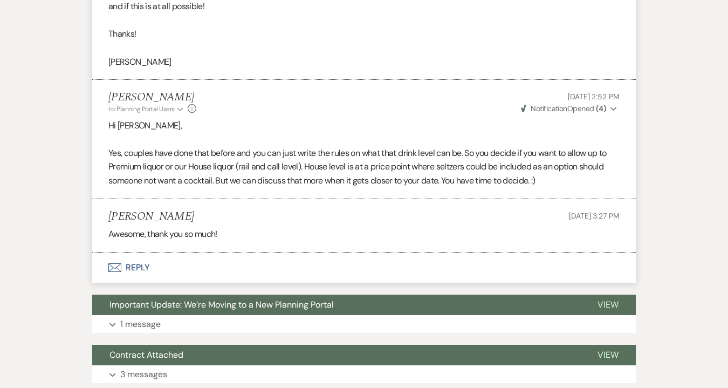
scroll to position [2543, 0]
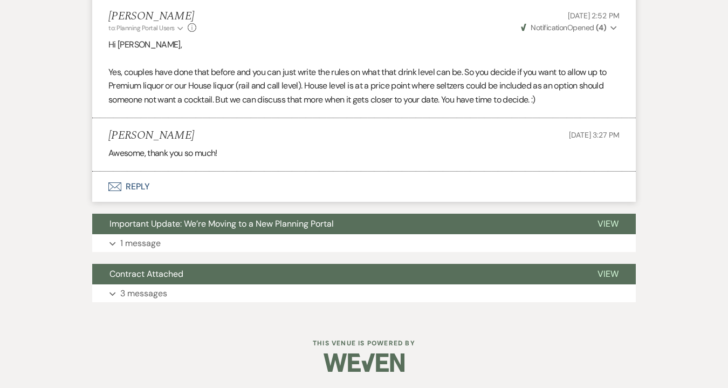
click at [136, 181] on button "Envelope Reply" at bounding box center [364, 187] width 544 height 30
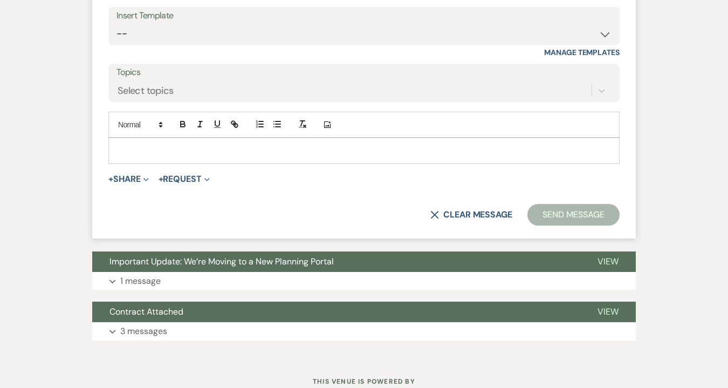
scroll to position [2797, 0]
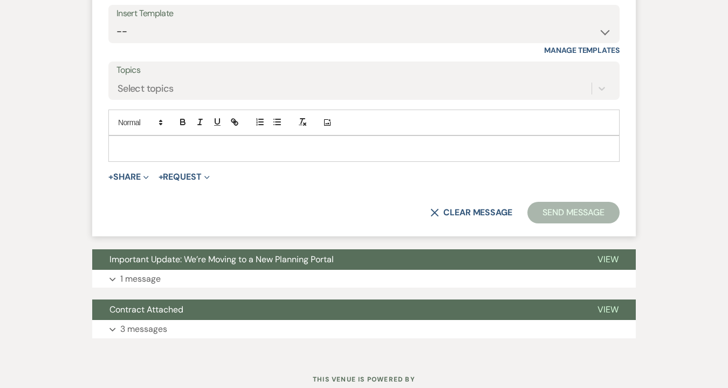
click at [156, 154] on p at bounding box center [364, 148] width 494 height 12
click at [574, 214] on button "Send Message" at bounding box center [573, 213] width 92 height 22
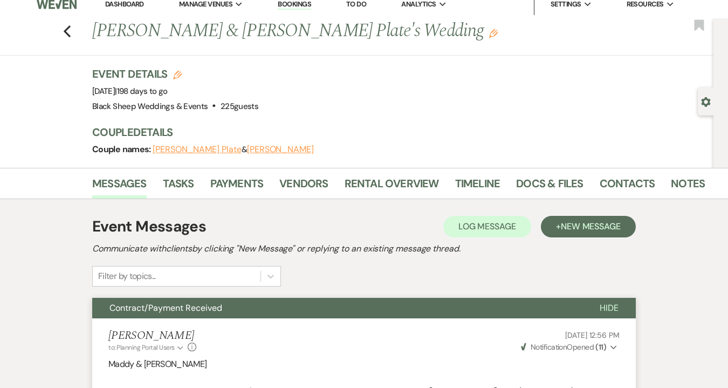
scroll to position [0, 0]
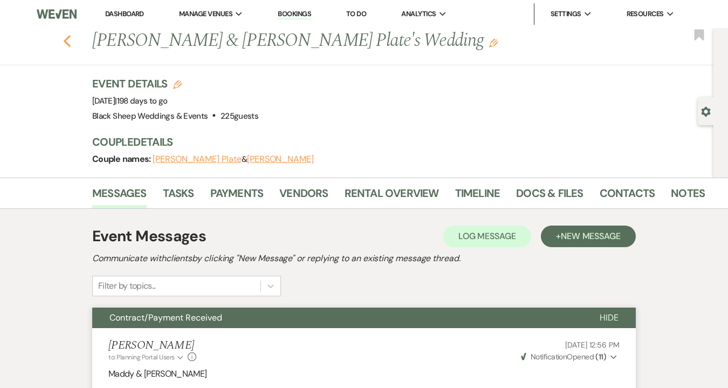
click at [67, 41] on icon "Previous" at bounding box center [67, 41] width 8 height 13
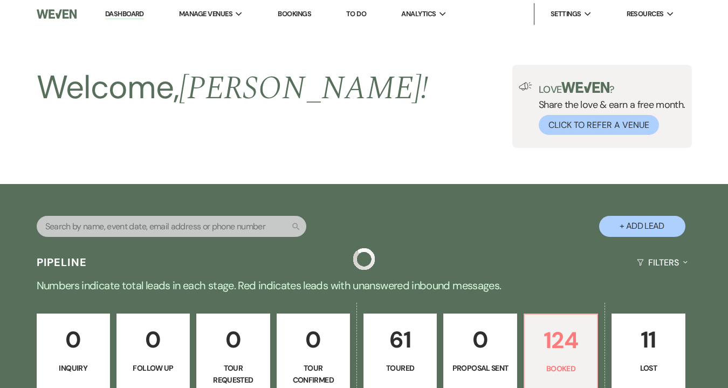
scroll to position [193, 0]
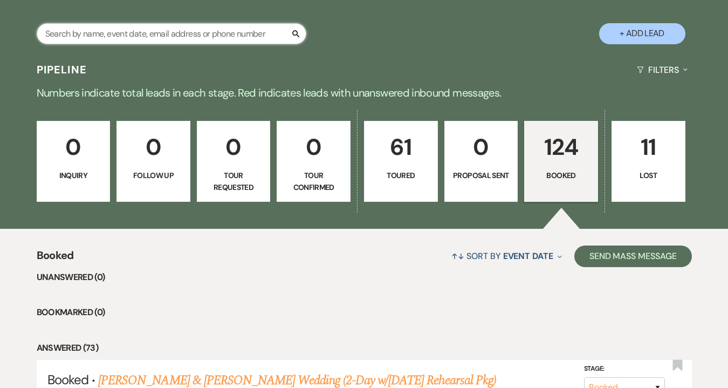
click at [111, 29] on input "text" at bounding box center [172, 33] width 270 height 21
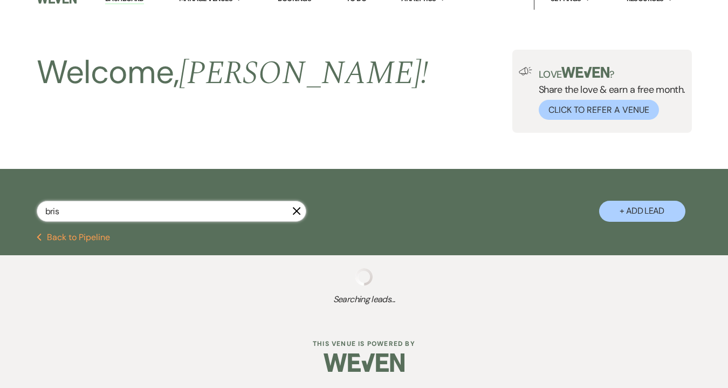
scroll to position [42, 0]
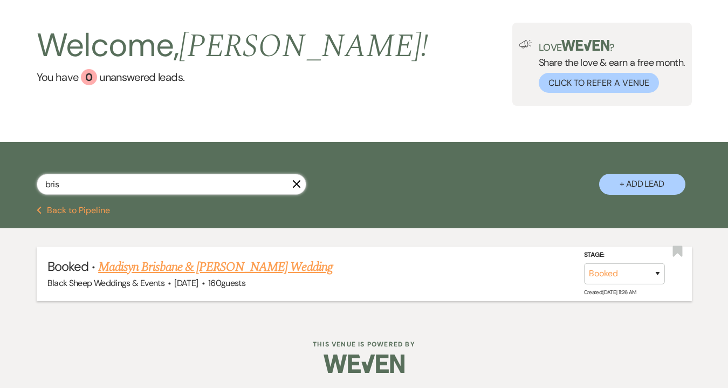
type input "bris"
click at [183, 265] on link "Madisyn Brisbane & [PERSON_NAME] Wedding" at bounding box center [215, 266] width 235 height 19
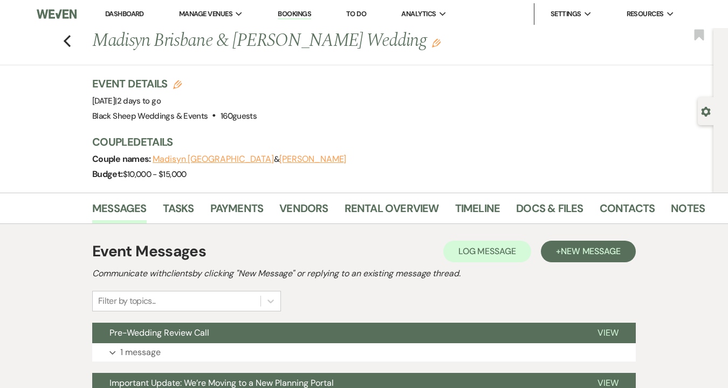
click at [132, 13] on link "Dashboard" at bounding box center [124, 13] width 39 height 9
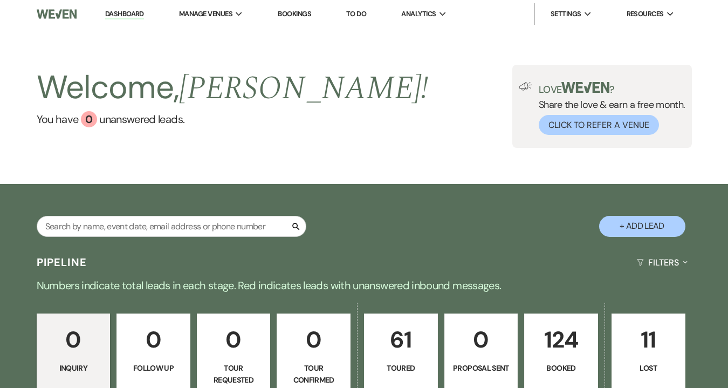
click at [86, 238] on div "Search" at bounding box center [172, 231] width 270 height 30
click at [87, 227] on input "text" at bounding box center [172, 226] width 270 height 21
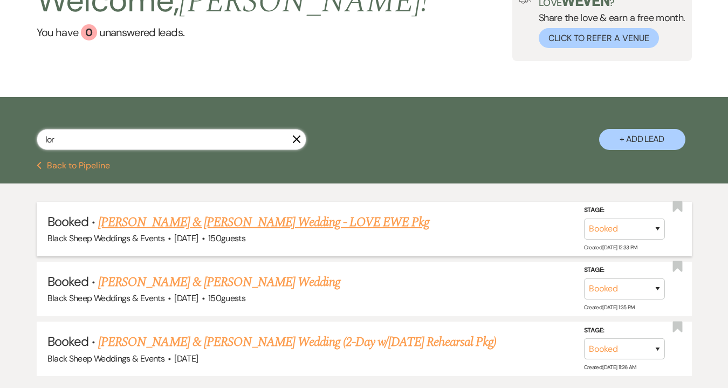
scroll to position [87, 0]
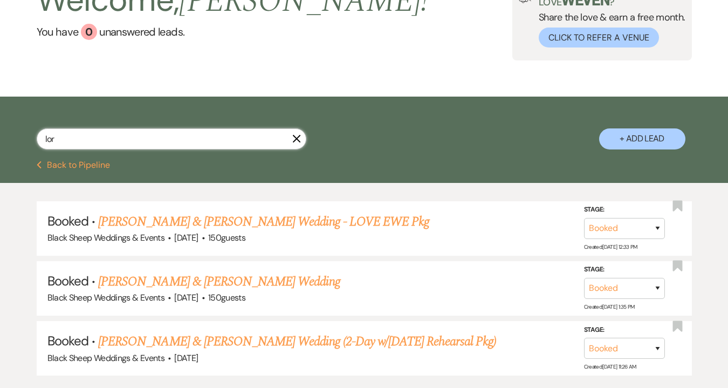
type input "lor"
click at [298, 139] on icon "X" at bounding box center [296, 138] width 9 height 9
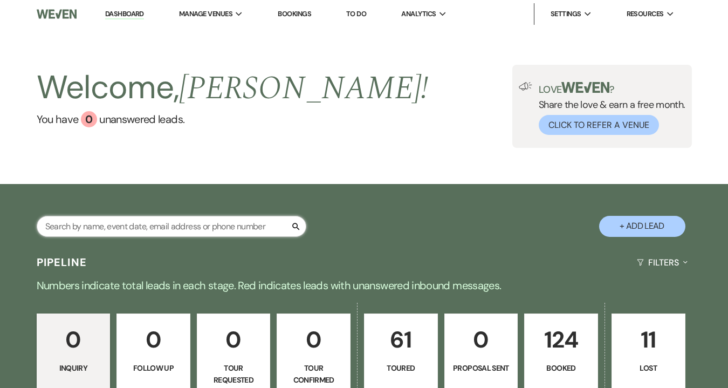
click at [129, 231] on input "text" at bounding box center [172, 226] width 270 height 21
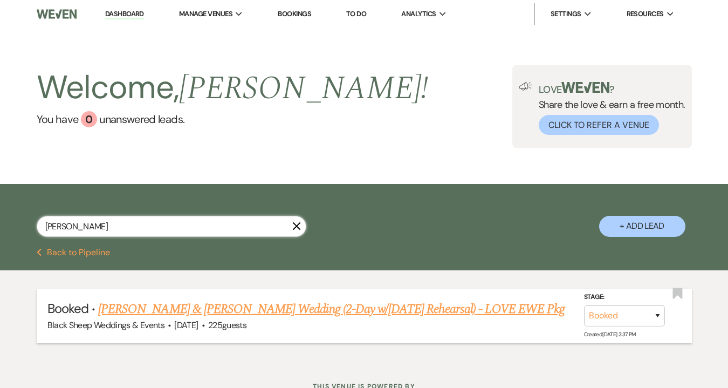
type input "[PERSON_NAME]"
click at [225, 308] on link "[PERSON_NAME] & [PERSON_NAME] Wedding (2-Day w/[DATE] Rehearsal) - LOVE EWE Pkg" at bounding box center [331, 308] width 467 height 19
